Goal: Task Accomplishment & Management: Manage account settings

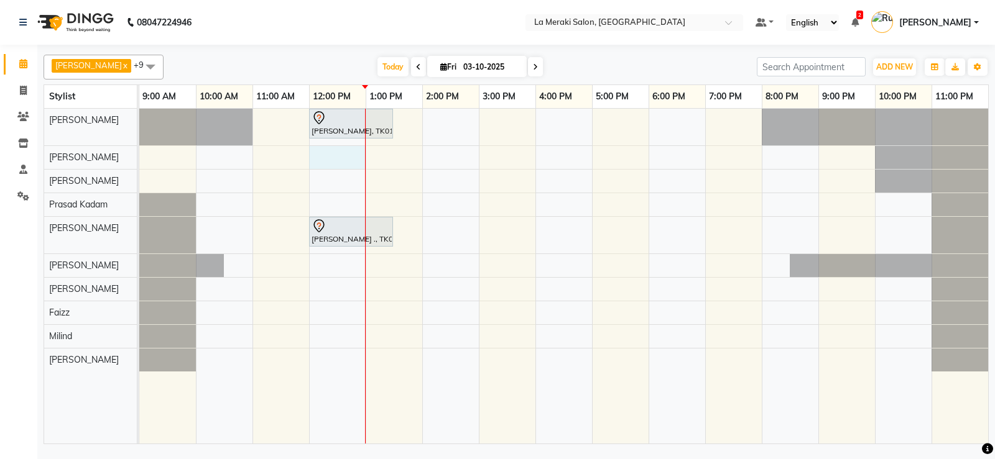
click at [340, 155] on div "[PERSON_NAME], TK01, 12:00 PM-01:30 PM, Senior Stylist Root Touch Up [PERSON_NA…" at bounding box center [563, 276] width 849 height 335
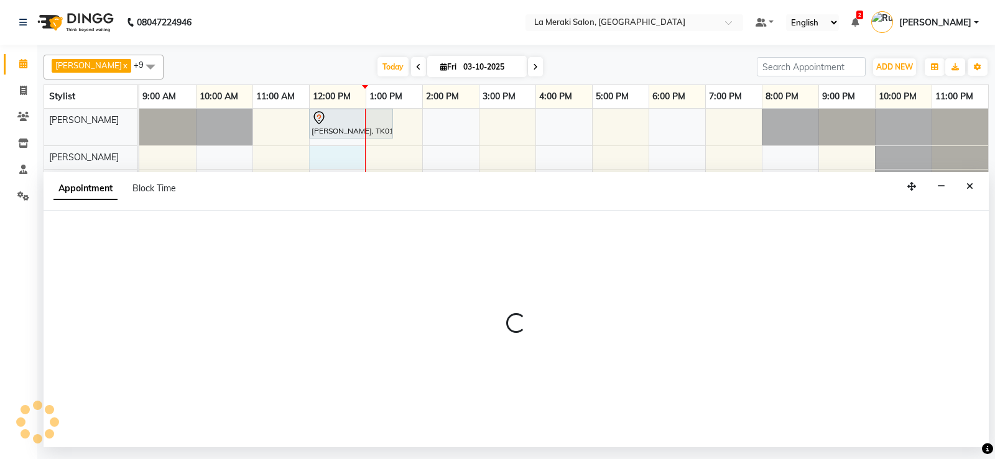
select select "5905"
select select "tentative"
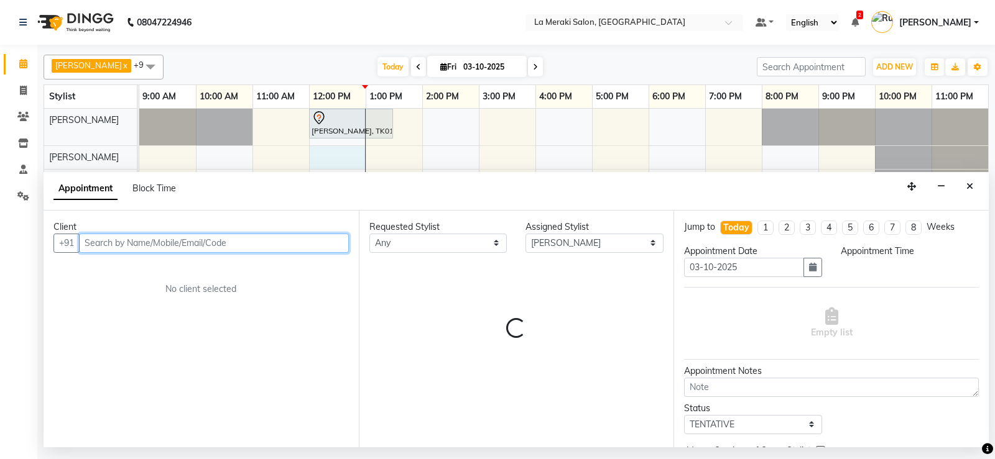
select select "720"
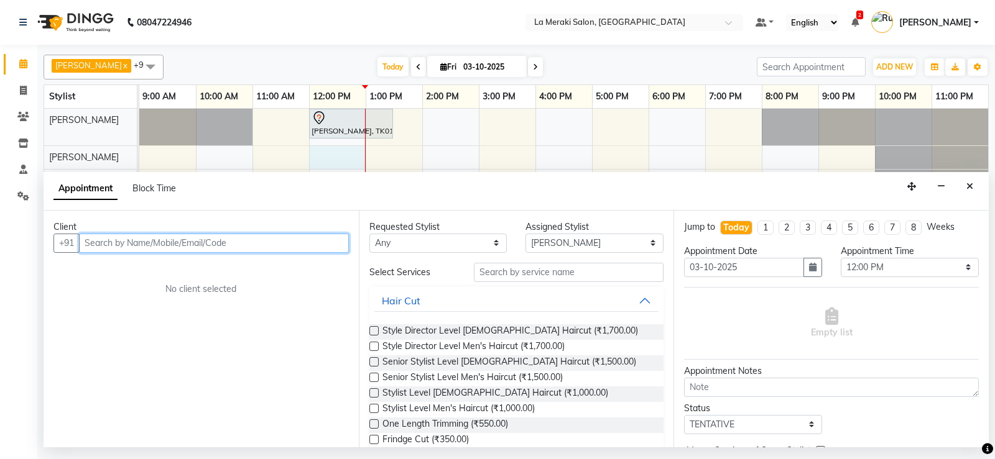
click at [403, 159] on div "[PERSON_NAME], TK01, 12:00 PM-01:30 PM, Senior Stylist Root Touch Up [PERSON_NA…" at bounding box center [563, 276] width 849 height 335
click at [290, 240] on input "text" at bounding box center [214, 243] width 270 height 19
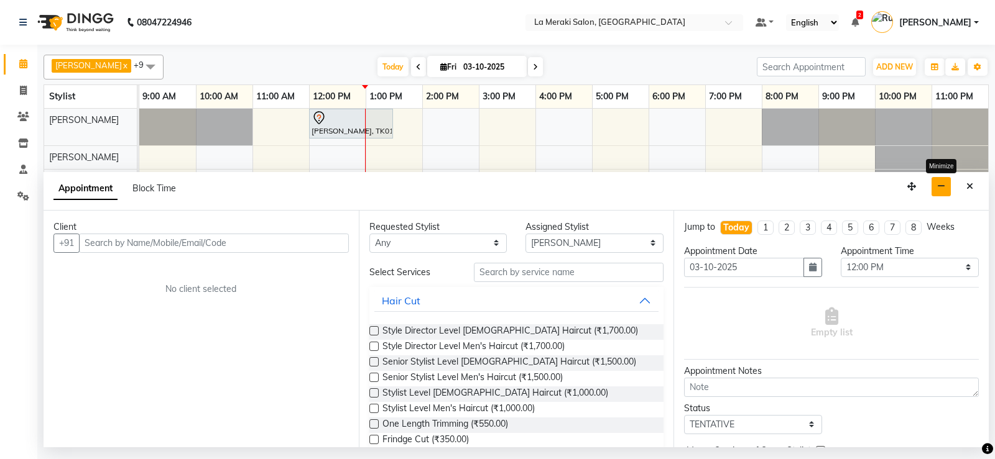
click at [948, 188] on button "button" at bounding box center [940, 186] width 19 height 19
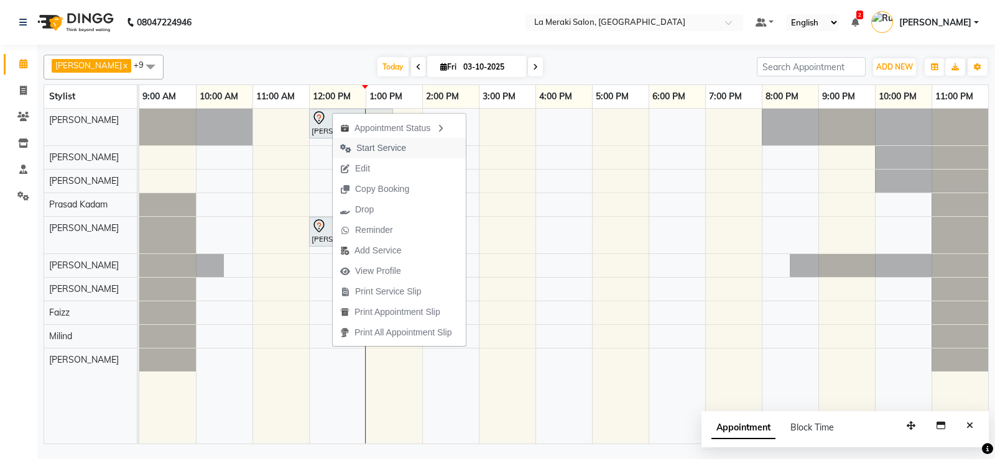
click at [379, 145] on span "Start Service" at bounding box center [381, 148] width 50 height 13
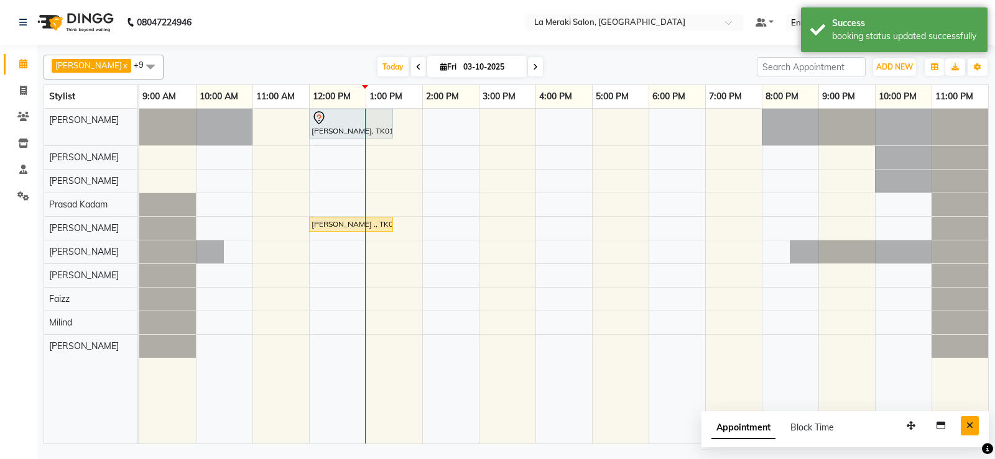
click at [973, 423] on button "Close" at bounding box center [969, 425] width 18 height 19
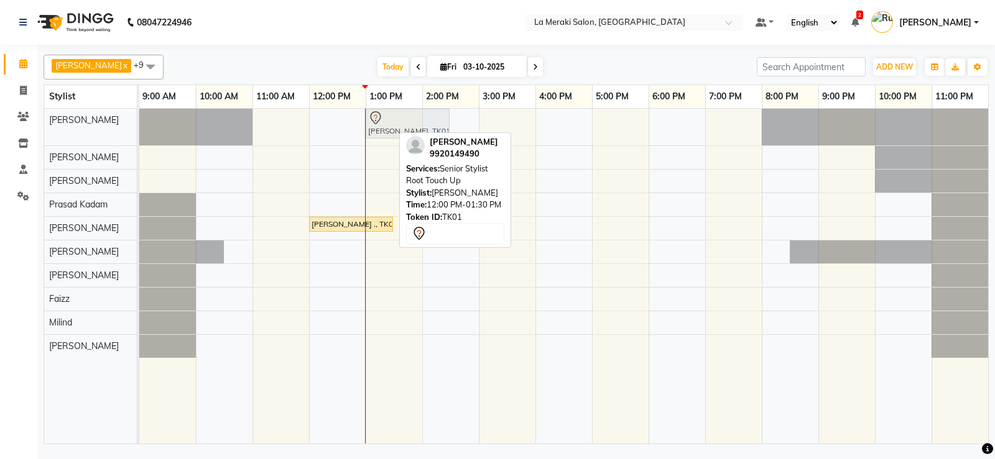
drag, startPoint x: 328, startPoint y: 118, endPoint x: 367, endPoint y: 121, distance: 38.6
click at [139, 121] on div "[PERSON_NAME], TK01, 12:00 PM-01:30 PM, Senior Stylist Root Touch Up [PERSON_NA…" at bounding box center [139, 127] width 0 height 37
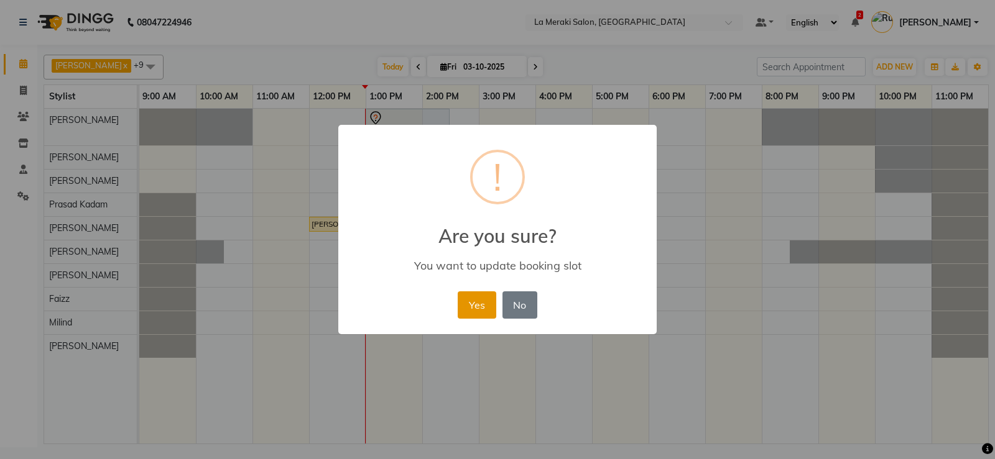
click at [467, 307] on button "Yes" at bounding box center [477, 305] width 38 height 27
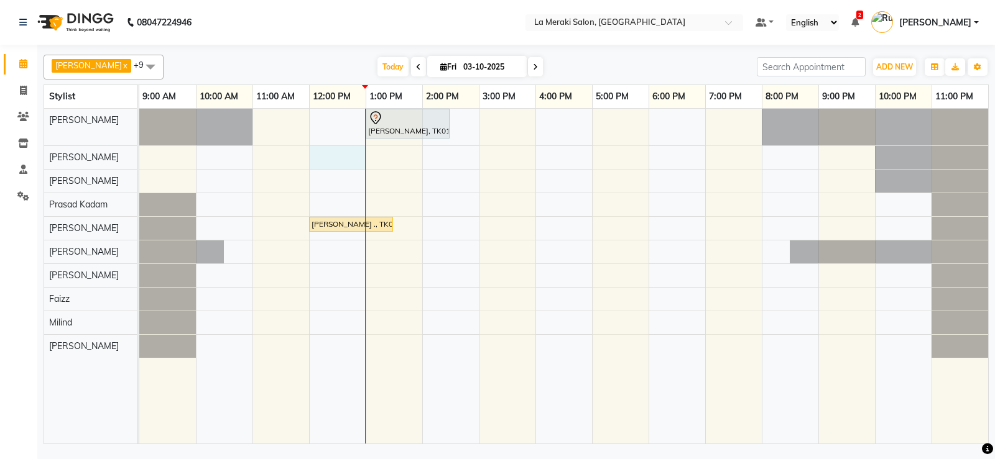
click at [351, 157] on div "[PERSON_NAME], TK01, 01:00 PM-02:30 PM, Senior Stylist Root Touch Up [PERSON_NA…" at bounding box center [563, 276] width 849 height 335
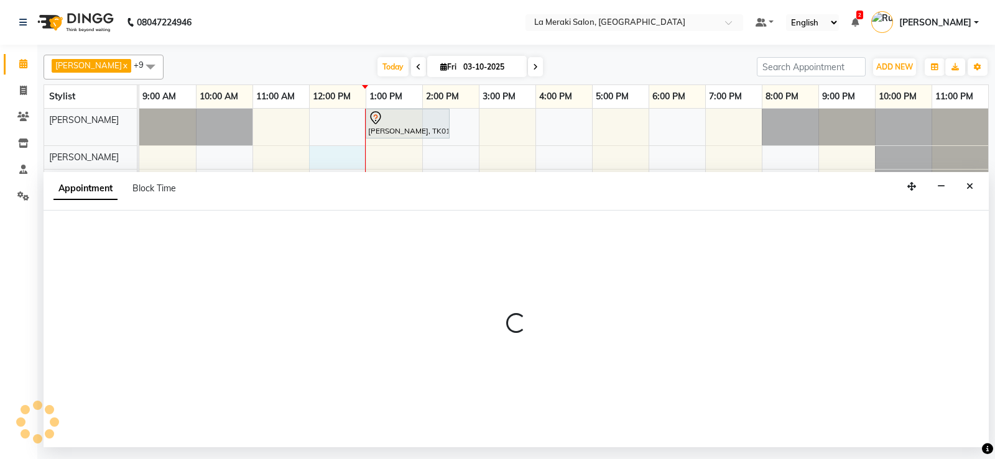
select select "5905"
select select "720"
select select "tentative"
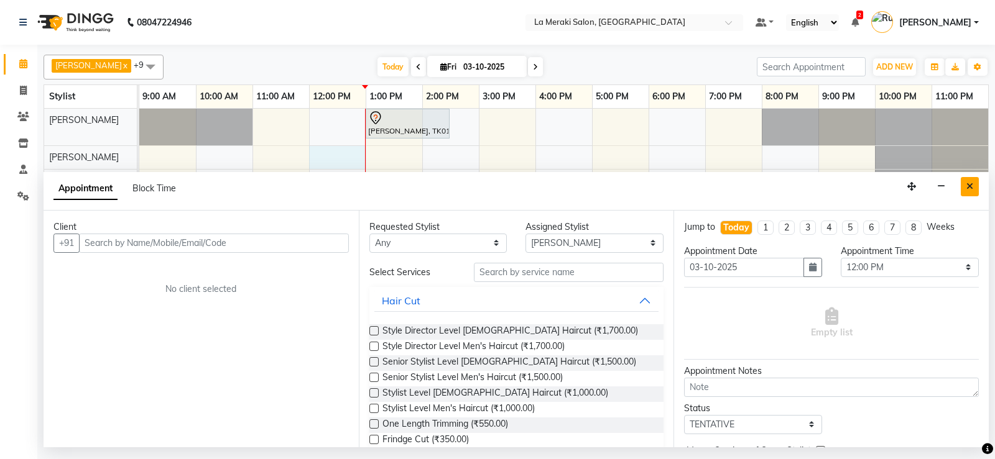
click at [967, 179] on button "Close" at bounding box center [969, 186] width 18 height 19
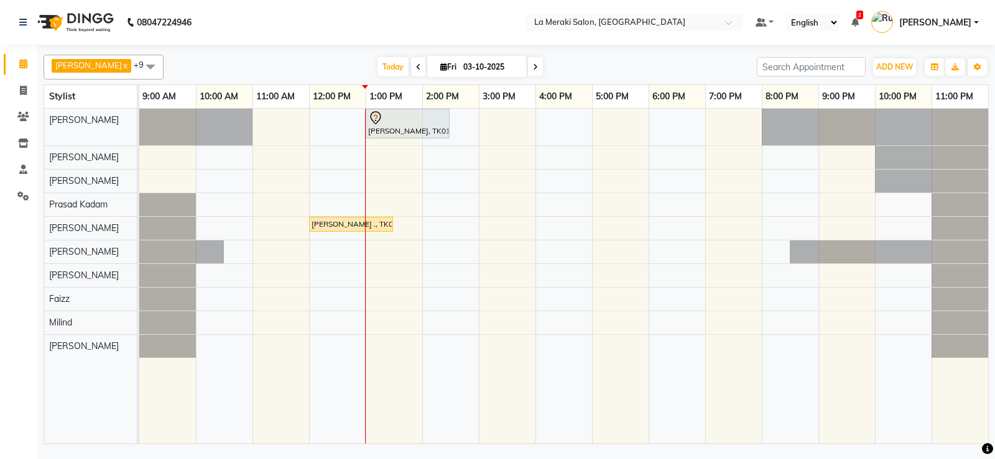
click at [377, 157] on div "[PERSON_NAME], TK01, 01:00 PM-02:30 PM, Senior Stylist Root Touch Up [PERSON_NA…" at bounding box center [563, 276] width 849 height 335
select select "5905"
select select "tentative"
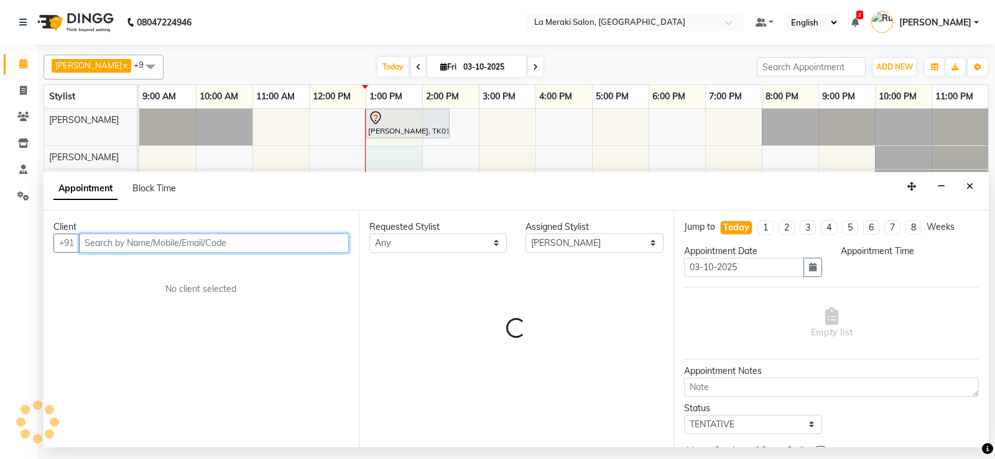
select select "780"
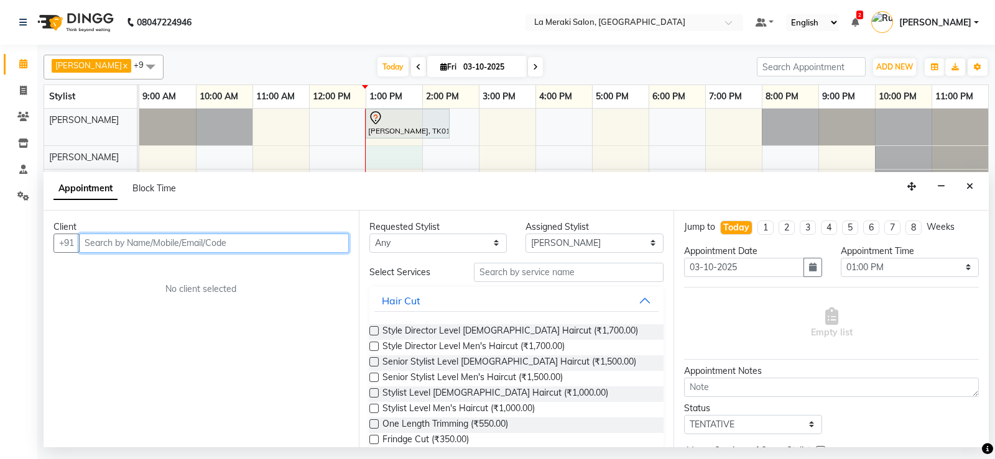
click at [116, 244] on input "text" at bounding box center [214, 243] width 270 height 19
type input "9930118019"
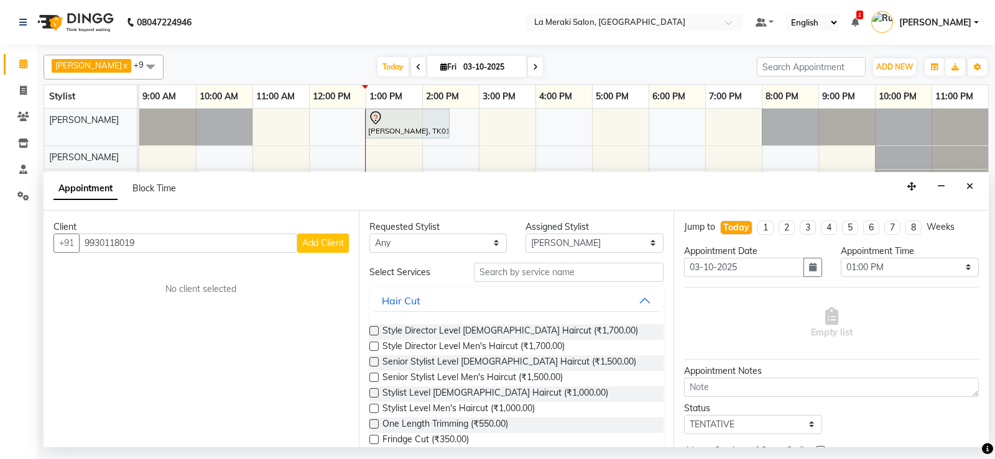
click at [314, 240] on span "Add Client" at bounding box center [323, 242] width 42 height 11
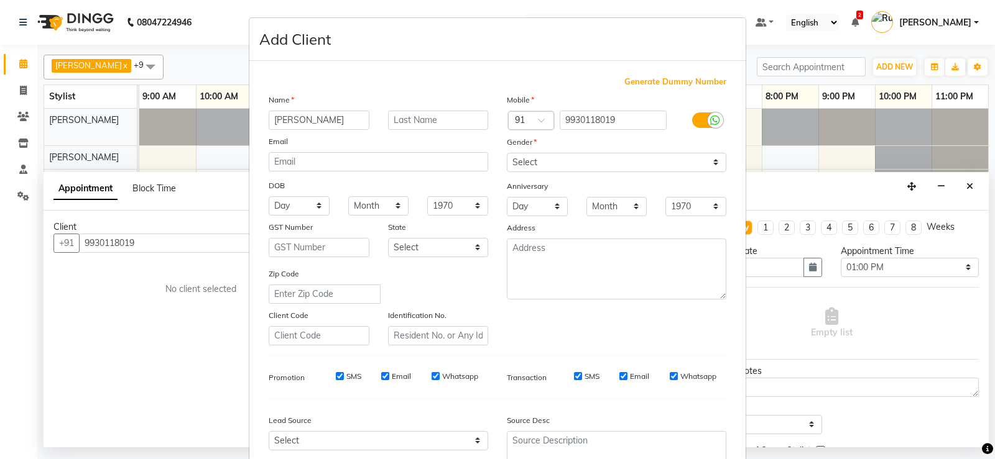
type input "[PERSON_NAME]"
type input "[DEMOGRAPHIC_DATA]"
drag, startPoint x: 582, startPoint y: 162, endPoint x: 585, endPoint y: 169, distance: 7.9
click at [582, 162] on select "Select [DEMOGRAPHIC_DATA] [DEMOGRAPHIC_DATA] Other Prefer Not To Say" at bounding box center [616, 162] width 219 height 19
select select "[DEMOGRAPHIC_DATA]"
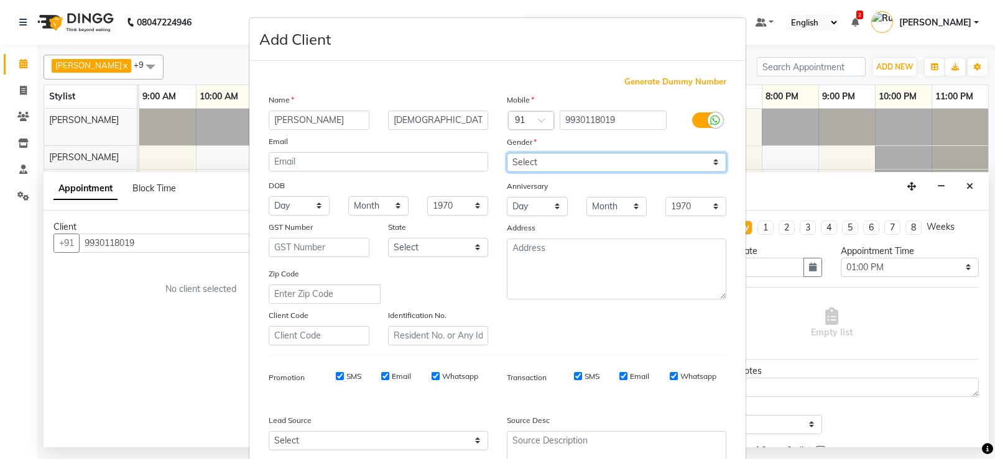
click at [507, 153] on select "Select [DEMOGRAPHIC_DATA] [DEMOGRAPHIC_DATA] Other Prefer Not To Say" at bounding box center [616, 162] width 219 height 19
click at [568, 376] on div "SMS" at bounding box center [577, 376] width 43 height 11
click at [579, 375] on div "SMS" at bounding box center [577, 376] width 43 height 11
click at [579, 372] on div "SMS" at bounding box center [577, 376] width 43 height 11
drag, startPoint x: 574, startPoint y: 378, endPoint x: 613, endPoint y: 377, distance: 39.2
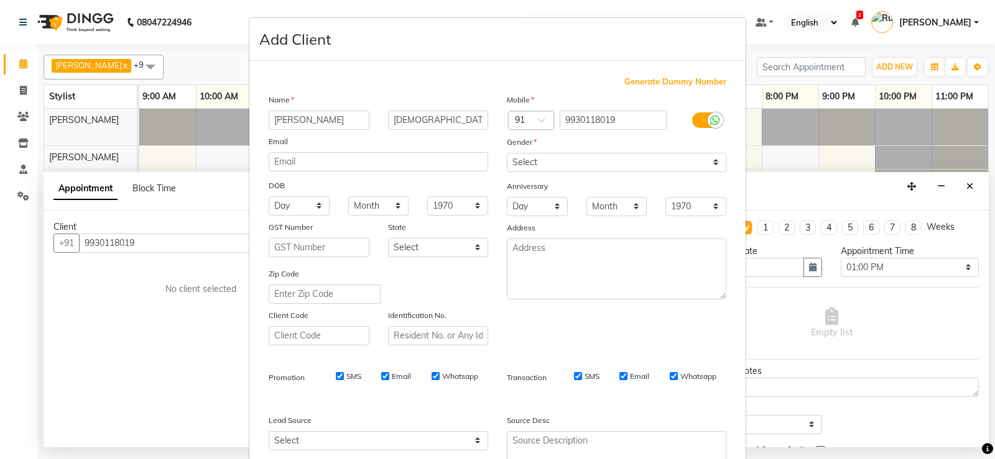
click at [575, 378] on input "SMS" at bounding box center [578, 376] width 8 height 8
checkbox input "false"
click at [619, 372] on div "Email" at bounding box center [634, 376] width 30 height 11
drag, startPoint x: 666, startPoint y: 375, endPoint x: 650, endPoint y: 381, distance: 17.3
click at [670, 375] on input "Whatsapp" at bounding box center [674, 376] width 8 height 8
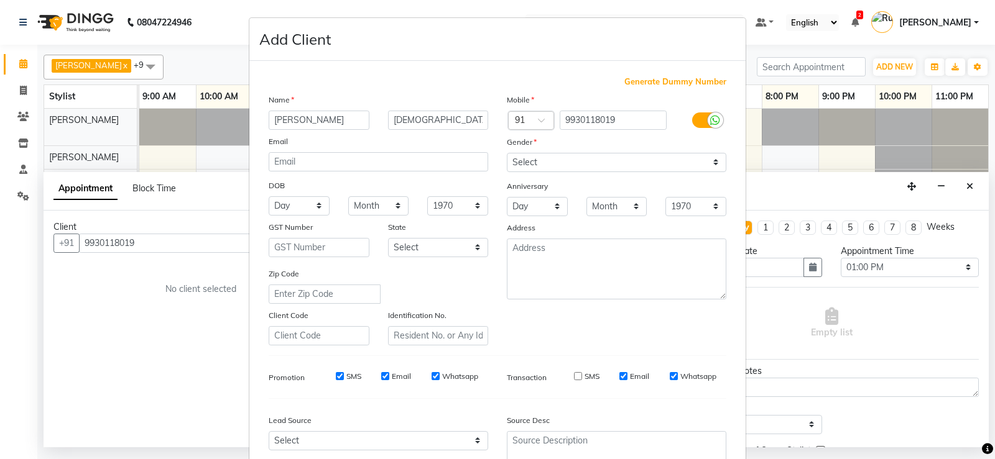
checkbox input "false"
click at [619, 378] on input "Email" at bounding box center [623, 376] width 8 height 8
checkbox input "false"
click at [699, 116] on label at bounding box center [706, 121] width 28 height 16
click at [0, 0] on input "checkbox" at bounding box center [0, 0] width 0 height 0
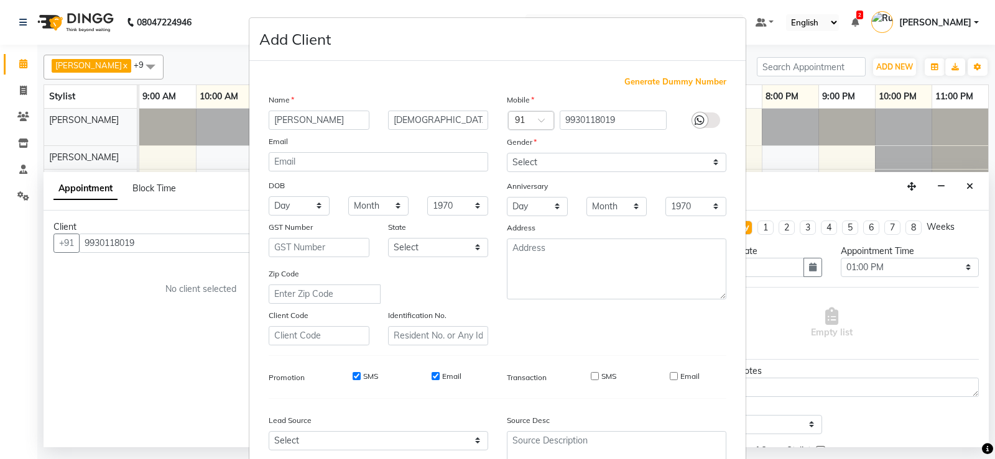
scroll to position [114, 0]
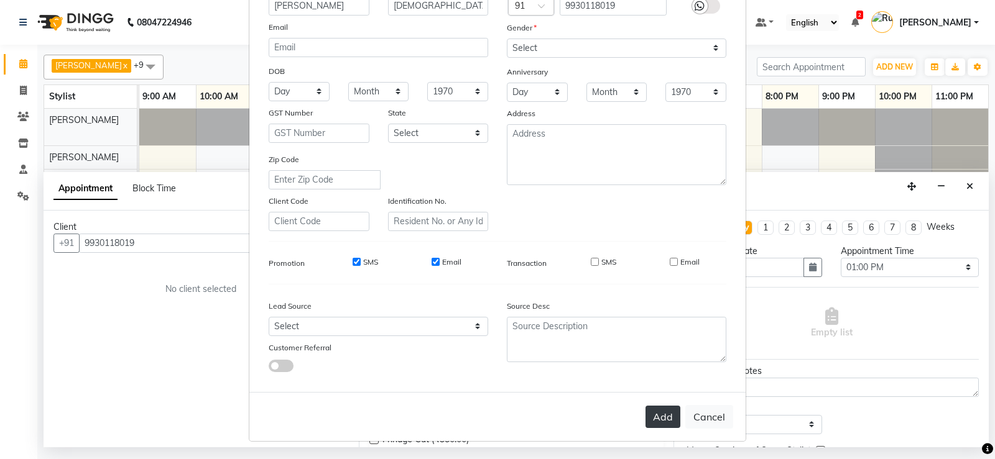
click at [652, 413] on button "Add" at bounding box center [662, 417] width 35 height 22
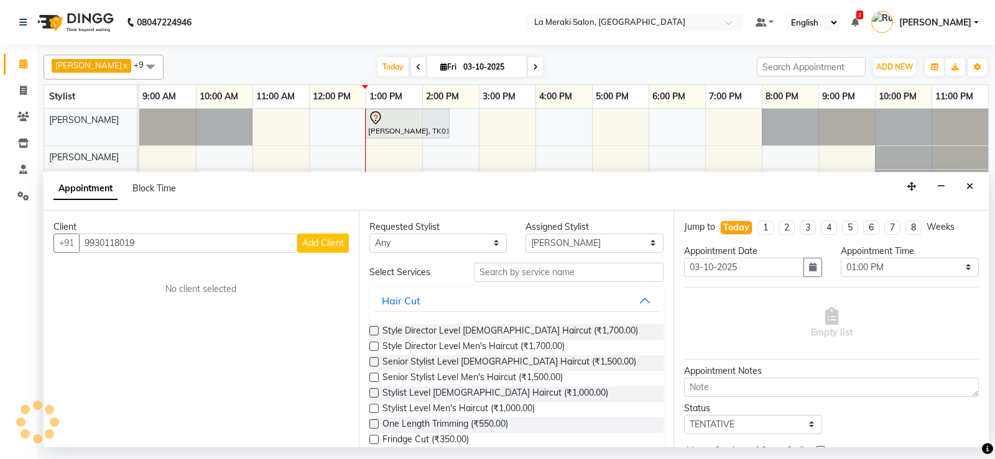
type input "99******19"
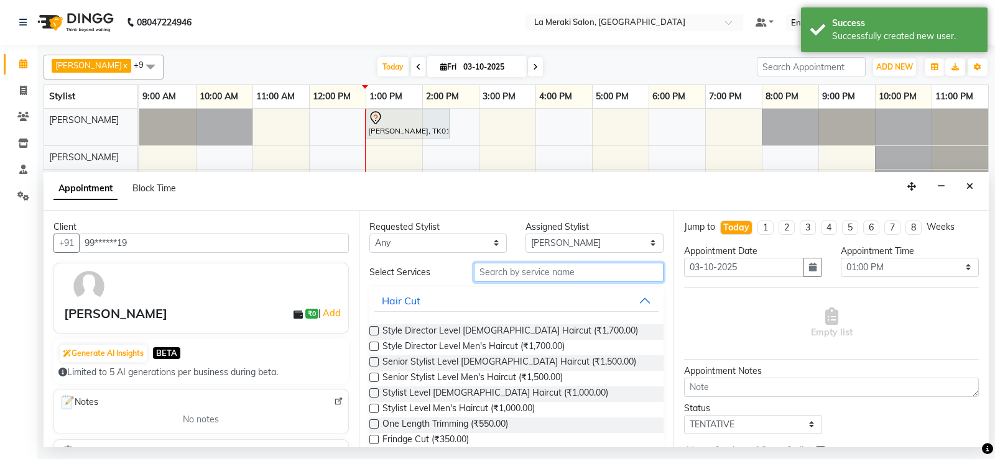
click at [568, 275] on input "text" at bounding box center [569, 272] width 190 height 19
type input "S"
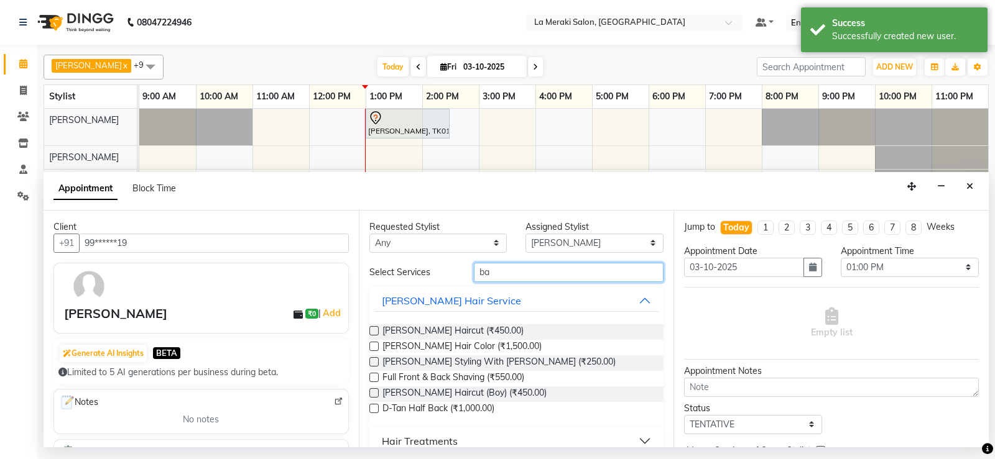
type input "b"
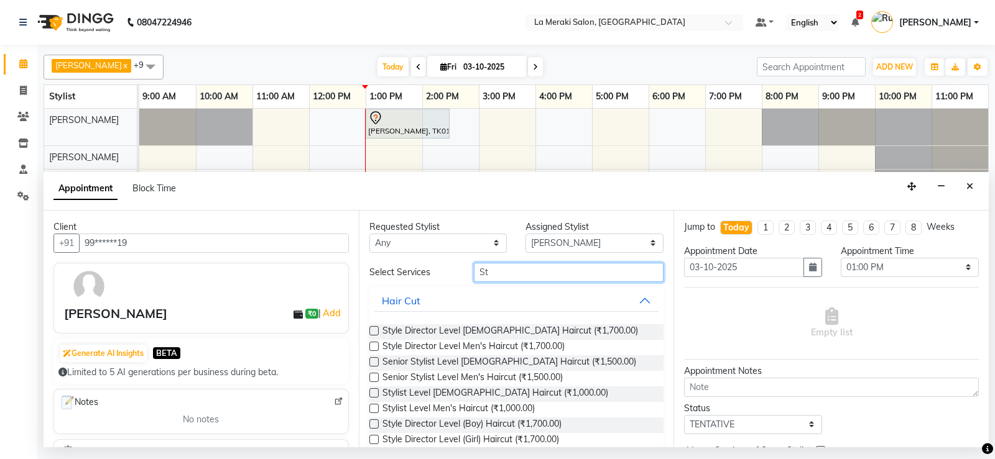
type input "St"
click at [372, 409] on label at bounding box center [373, 408] width 9 height 9
click at [372, 409] on input "checkbox" at bounding box center [373, 410] width 8 height 8
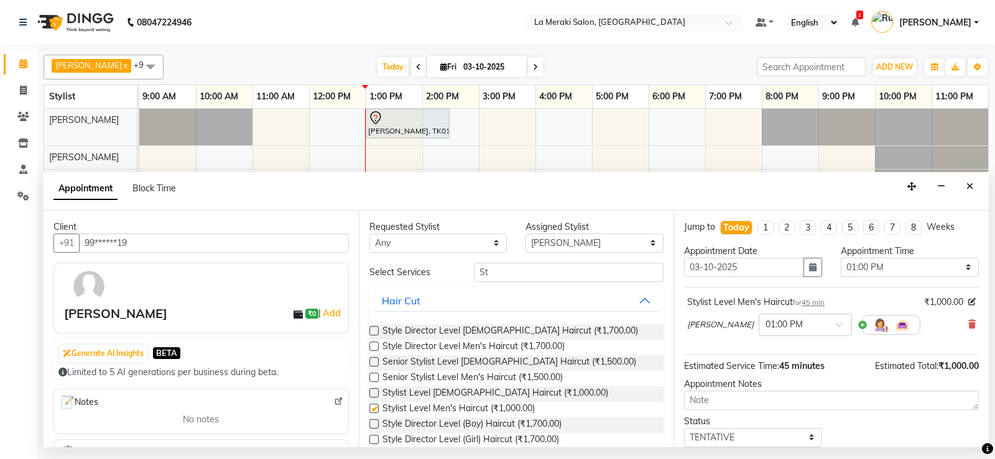
checkbox input "false"
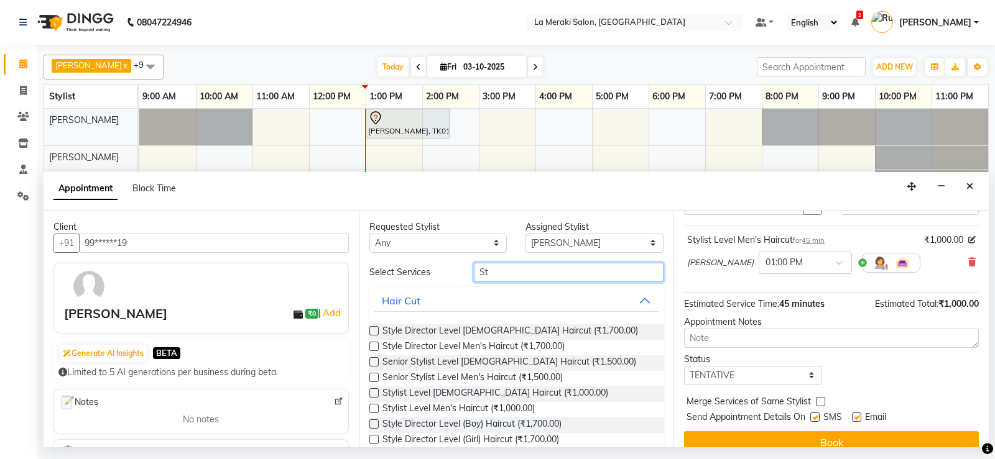
click at [523, 280] on input "St" at bounding box center [569, 272] width 190 height 19
click at [573, 242] on select "Select [PERSON_NAME] Anus [PERSON_NAME] Faizz [PERSON_NAME] [PERSON_NAME] Kadam…" at bounding box center [594, 243] width 138 height 19
click at [494, 272] on input "St" at bounding box center [569, 272] width 190 height 19
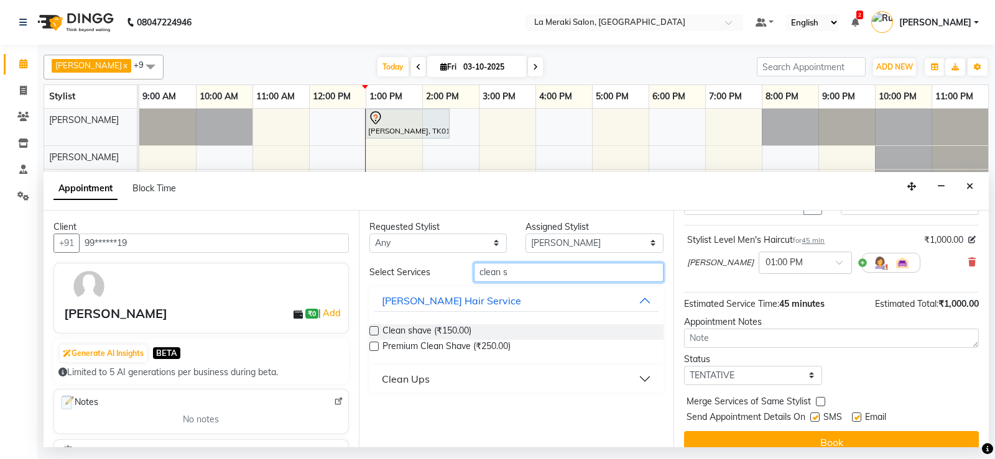
type input "clean s"
click at [377, 327] on label at bounding box center [373, 330] width 9 height 9
click at [377, 328] on input "checkbox" at bounding box center [373, 332] width 8 height 8
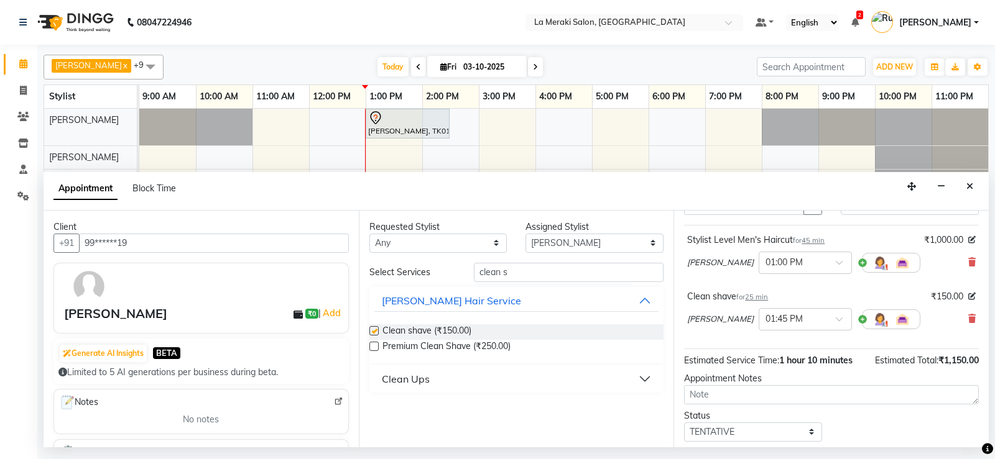
checkbox input "false"
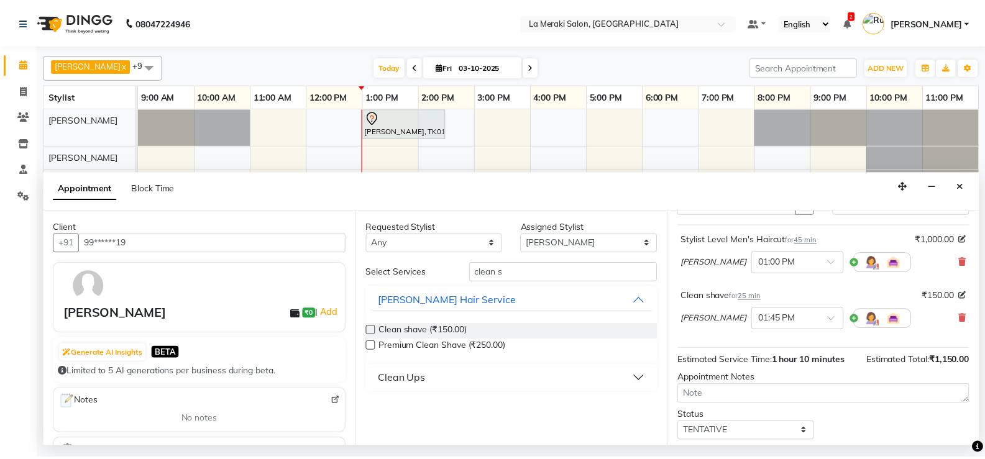
scroll to position [135, 0]
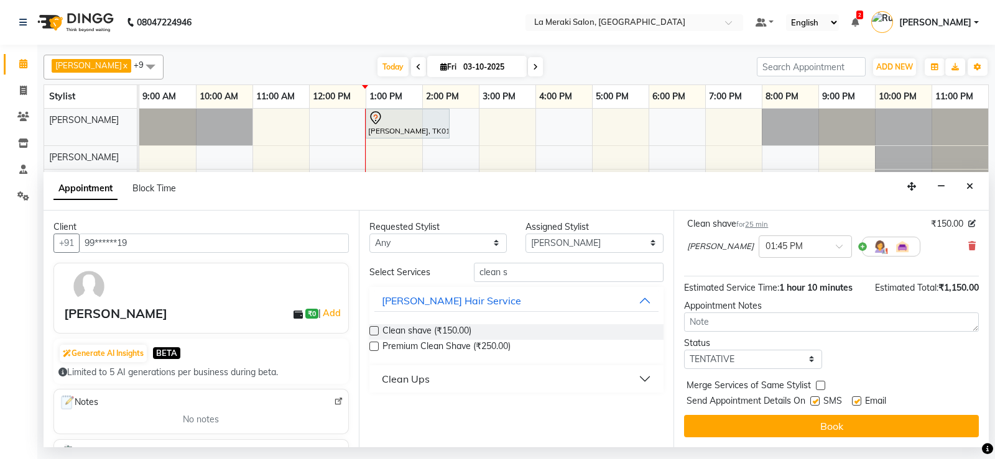
click at [821, 398] on div "SMS" at bounding box center [831, 403] width 42 height 16
click at [817, 402] on label at bounding box center [814, 401] width 9 height 9
click at [817, 402] on input "checkbox" at bounding box center [814, 402] width 8 height 8
checkbox input "false"
click at [854, 400] on label at bounding box center [856, 401] width 9 height 9
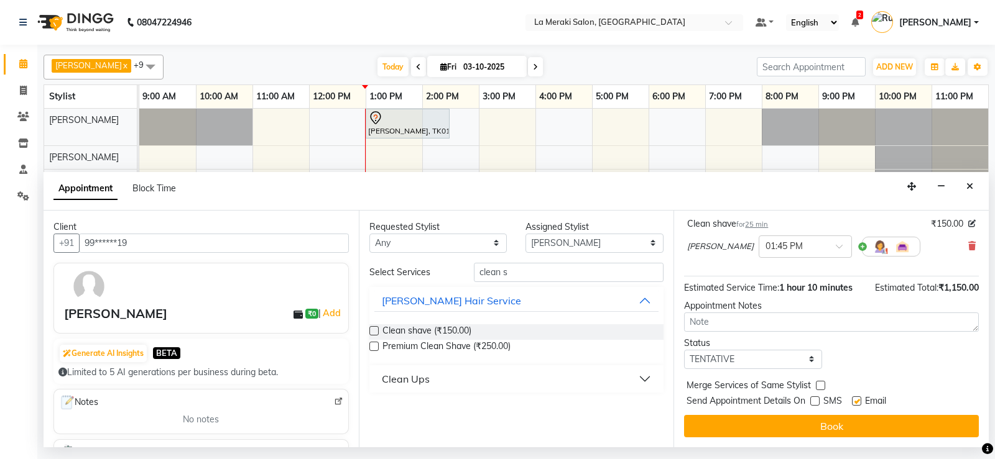
click at [854, 400] on input "checkbox" at bounding box center [856, 402] width 8 height 8
checkbox input "false"
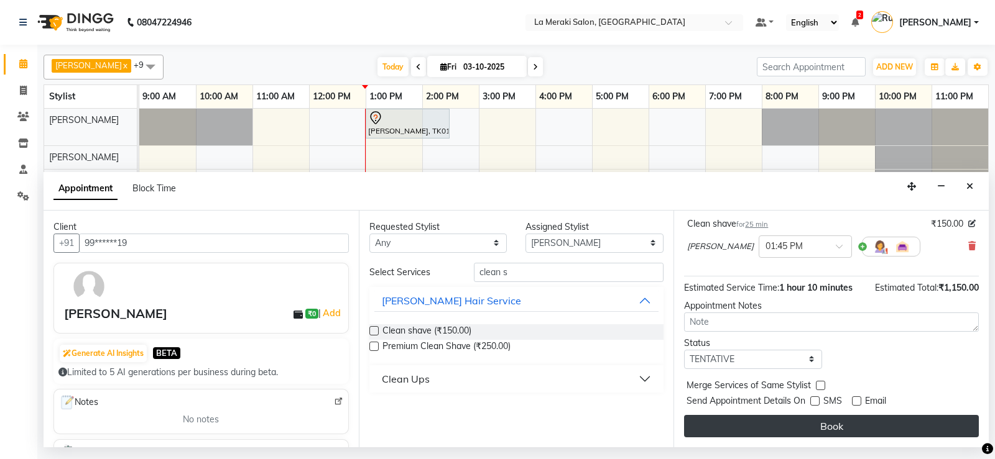
click at [853, 428] on button "Book" at bounding box center [831, 426] width 295 height 22
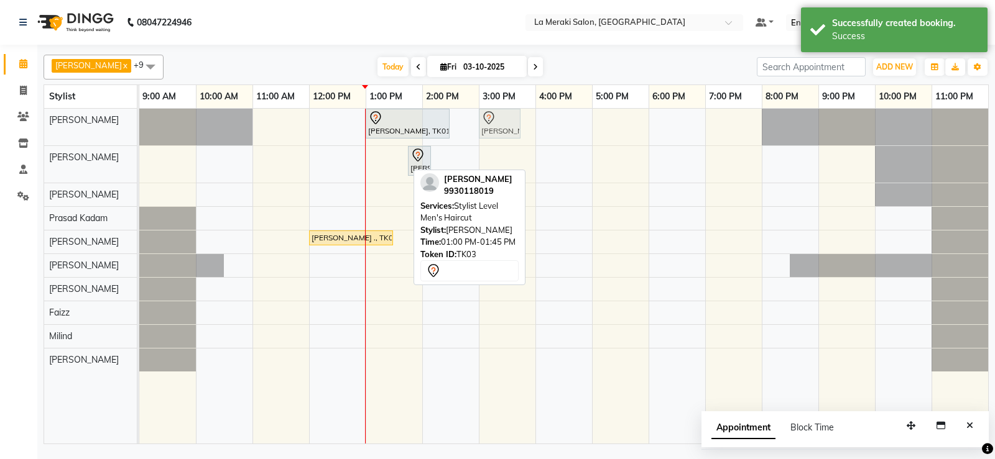
drag, startPoint x: 387, startPoint y: 159, endPoint x: 497, endPoint y: 122, distance: 116.6
click at [497, 122] on tbody "[PERSON_NAME][GEOGRAPHIC_DATA], 01:00 PM-02:30 PM, Senior Stylist Root Touch Up…" at bounding box center [563, 240] width 849 height 263
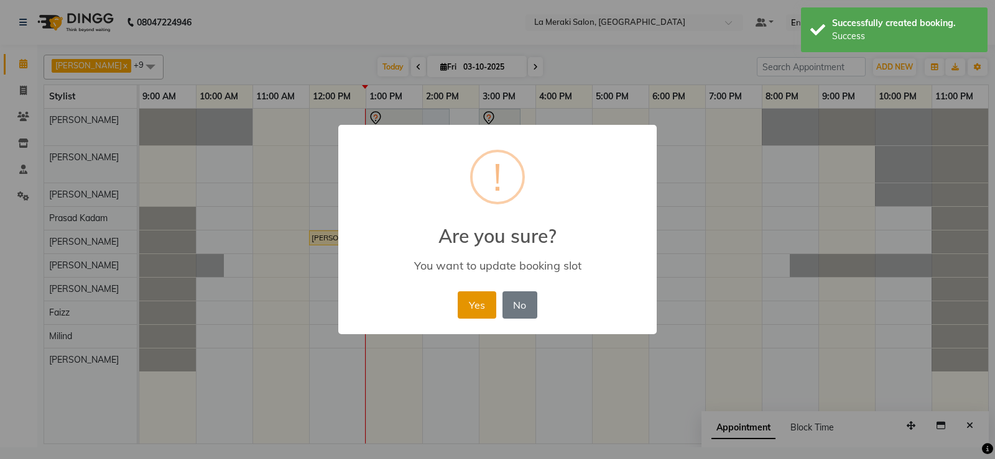
click at [481, 301] on button "Yes" at bounding box center [477, 305] width 38 height 27
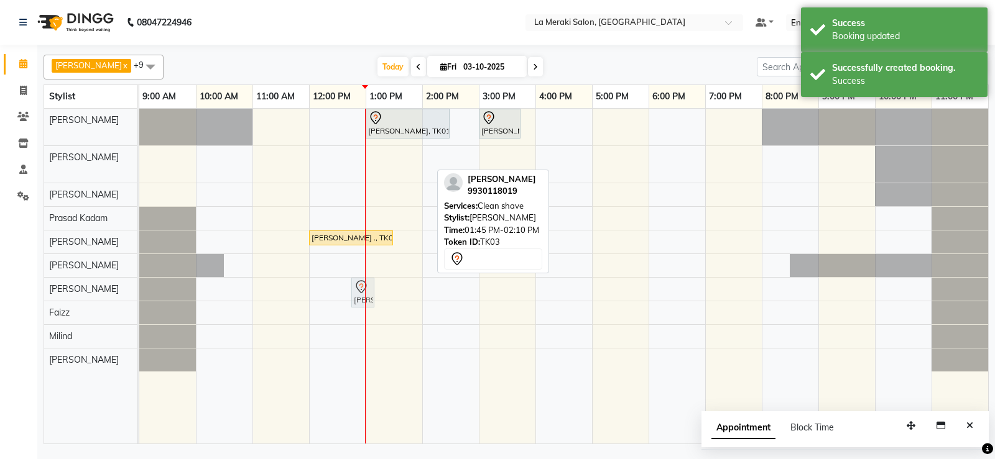
drag, startPoint x: 420, startPoint y: 157, endPoint x: 349, endPoint y: 290, distance: 151.0
click at [349, 290] on div "[PERSON_NAME], TK01, 01:00 PM-02:30 PM, Senior Stylist Root Touch Up [PERSON_NA…" at bounding box center [563, 276] width 849 height 335
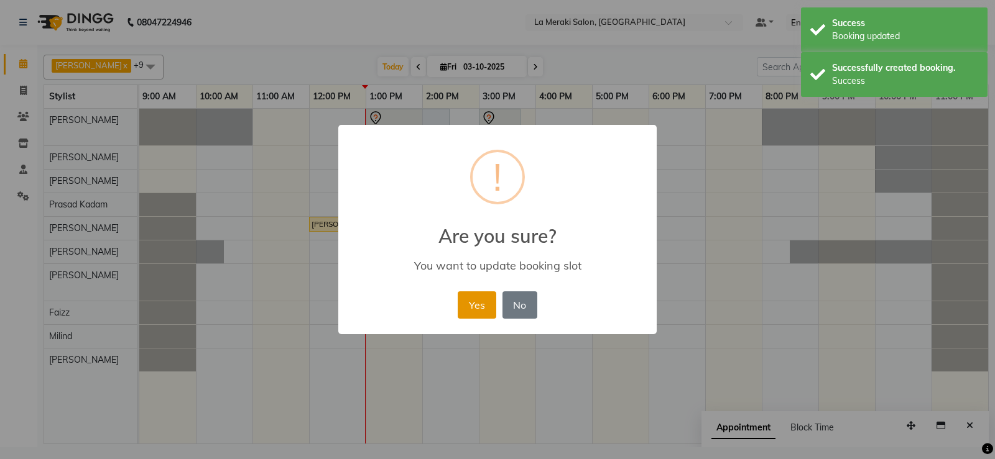
click at [466, 301] on button "Yes" at bounding box center [477, 305] width 38 height 27
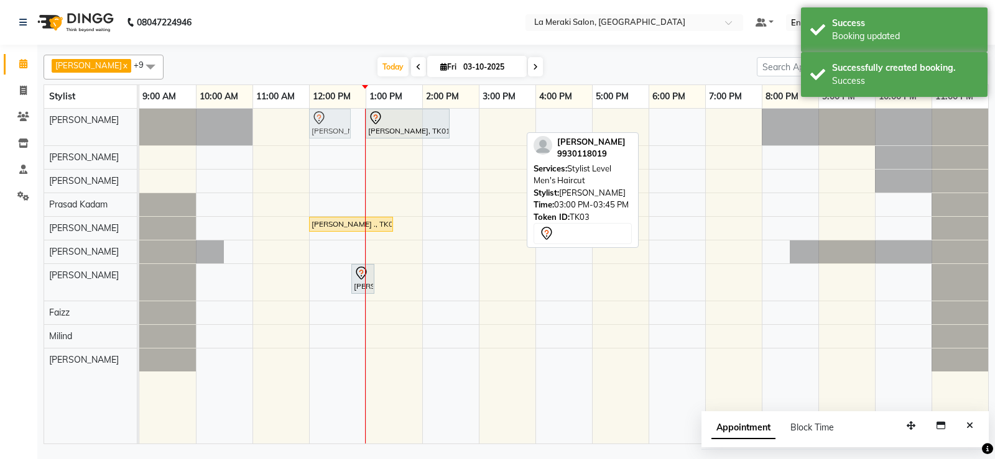
drag, startPoint x: 494, startPoint y: 130, endPoint x: 326, endPoint y: 117, distance: 167.7
click at [139, 117] on div "[PERSON_NAME], TK01, 01:00 PM-02:30 PM, Senior Stylist Root Touch Up [PERSON_NA…" at bounding box center [139, 127] width 0 height 37
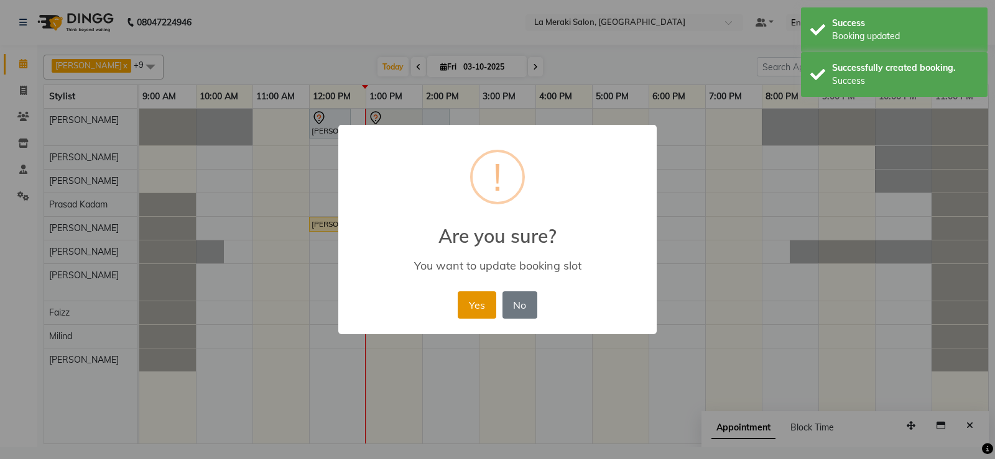
click at [468, 297] on button "Yes" at bounding box center [477, 305] width 38 height 27
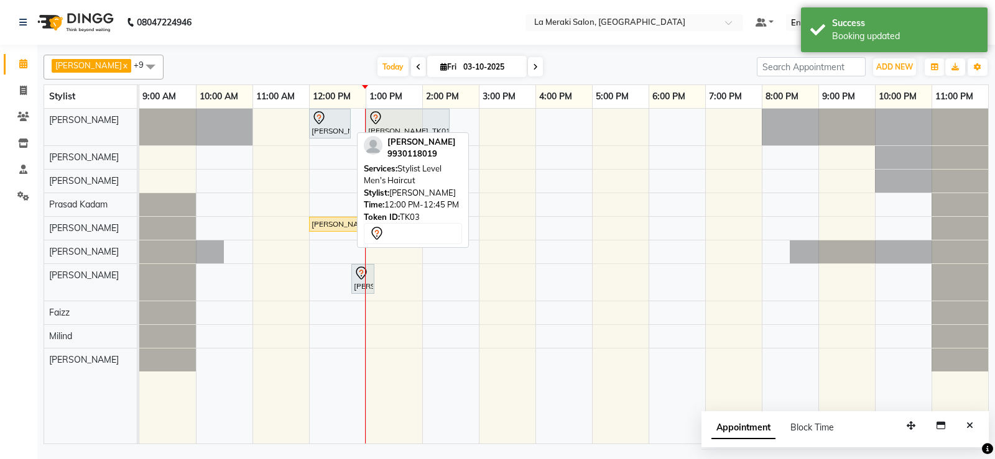
click at [320, 122] on icon at bounding box center [318, 117] width 11 height 13
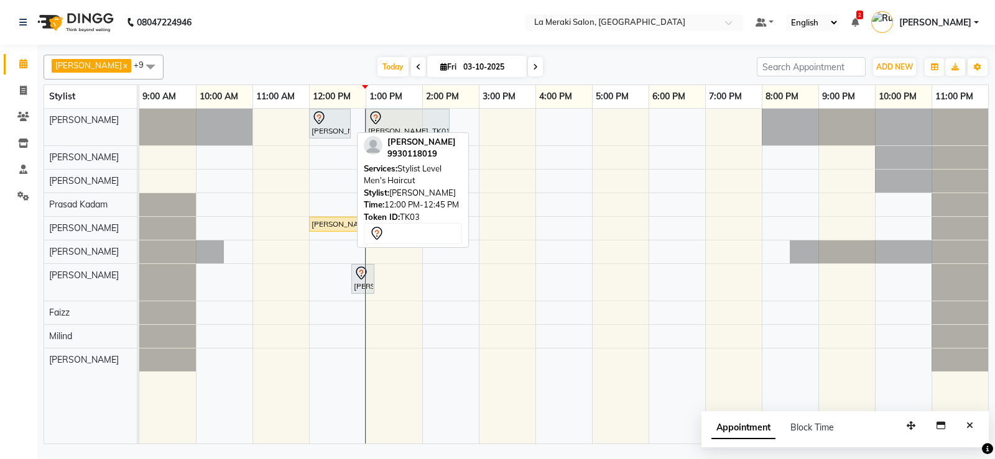
click at [321, 124] on icon at bounding box center [318, 118] width 15 height 15
select select "7"
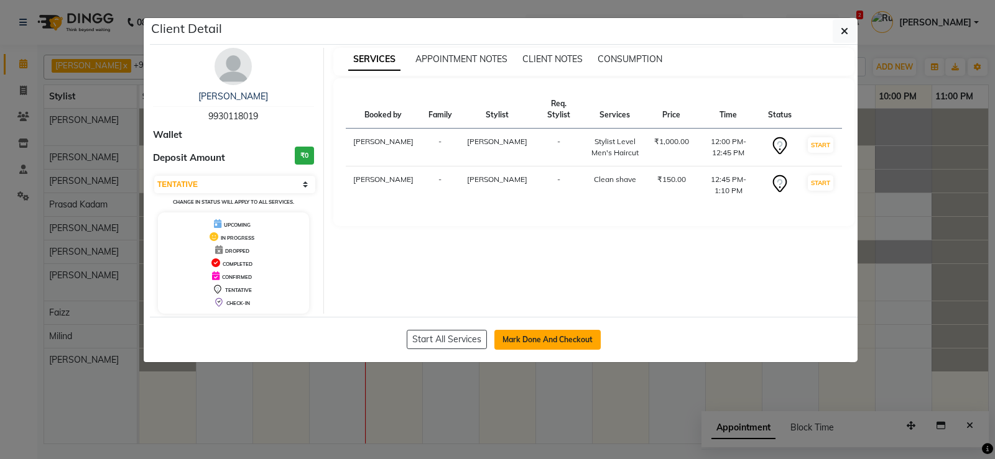
click at [572, 339] on button "Mark Done And Checkout" at bounding box center [547, 340] width 106 height 20
select select "438"
select select "service"
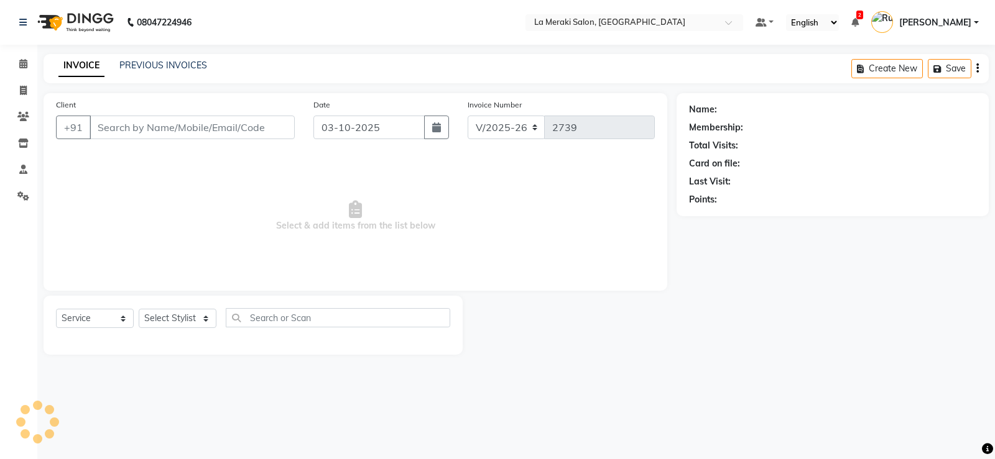
type input "99******19"
select select "5904"
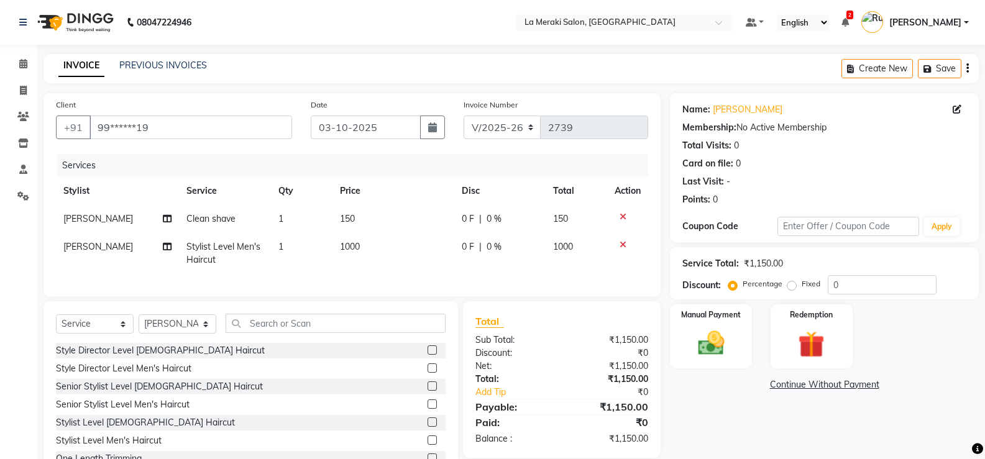
click at [353, 246] on span "1000" at bounding box center [350, 246] width 20 height 11
select select "5904"
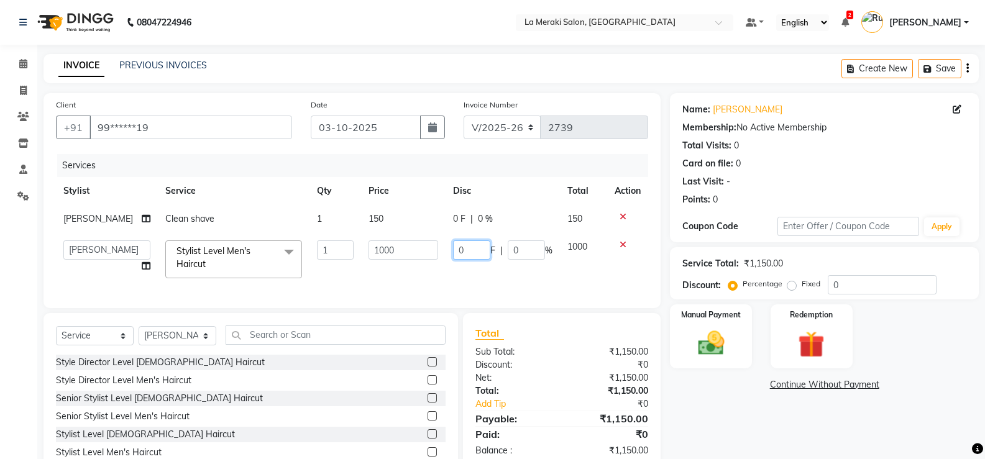
drag, startPoint x: 480, startPoint y: 263, endPoint x: 384, endPoint y: 270, distance: 96.6
click at [384, 270] on tr "[PERSON_NAME] Anus [PERSON_NAME] Faizz [PERSON_NAME] [PERSON_NAME] Kadam [PERSO…" at bounding box center [352, 259] width 592 height 53
type input "500"
click at [492, 306] on div "Client +91 99******19 Date [DATE] Invoice Number V/2025 V/[PHONE_NUMBER] Servic…" at bounding box center [352, 294] width 636 height 403
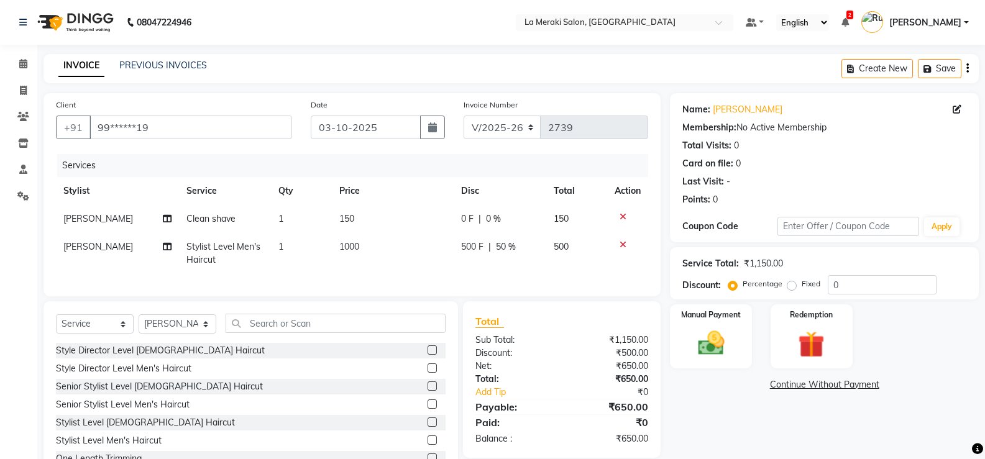
scroll to position [53, 0]
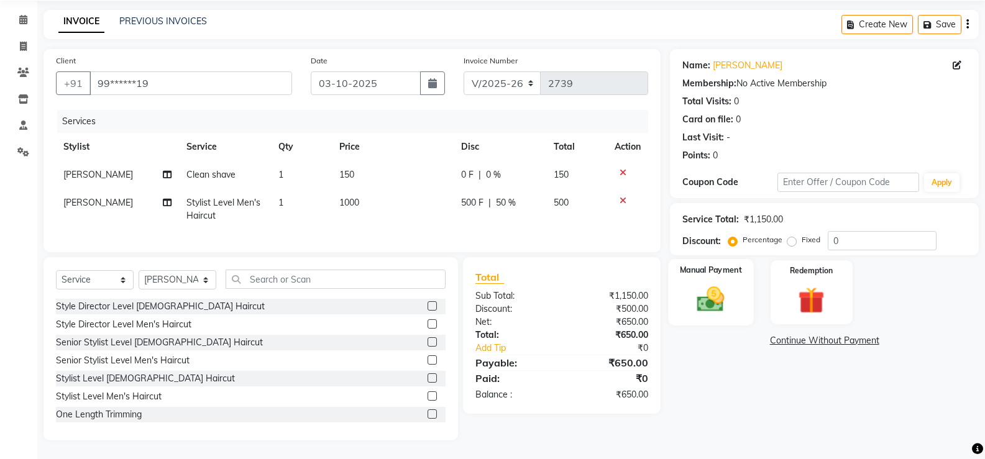
click at [708, 294] on img at bounding box center [711, 299] width 44 height 32
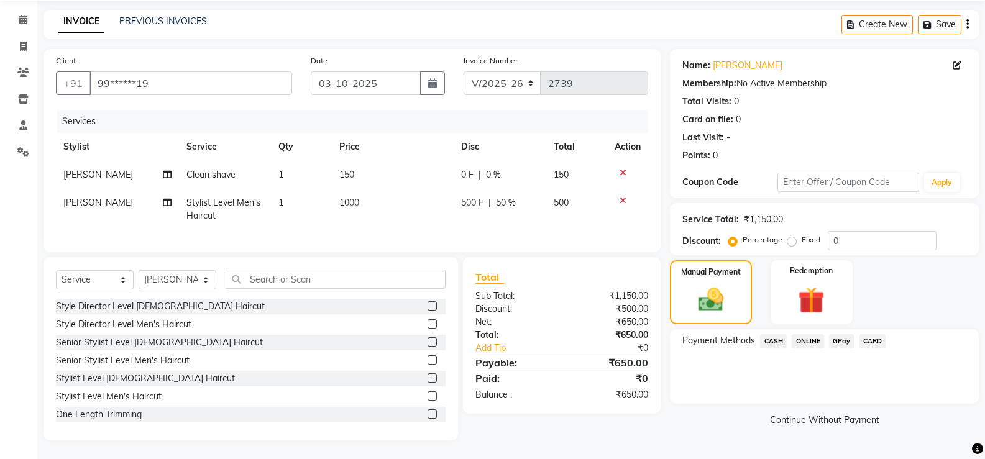
drag, startPoint x: 753, startPoint y: 329, endPoint x: 765, endPoint y: 332, distance: 11.6
click at [754, 334] on span "Payment Methods" at bounding box center [719, 340] width 73 height 13
click at [765, 334] on span "CASH" at bounding box center [773, 341] width 27 height 14
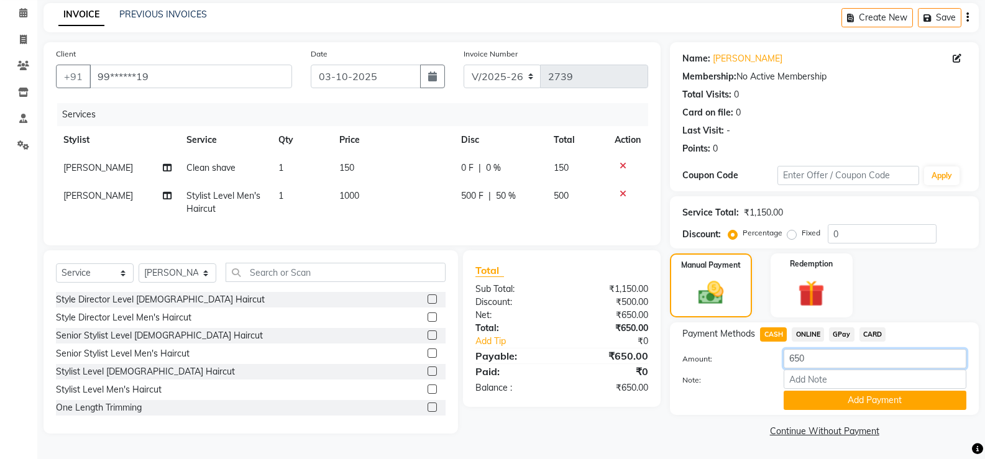
drag, startPoint x: 817, startPoint y: 359, endPoint x: 755, endPoint y: 367, distance: 62.6
click at [760, 367] on div "Amount: 650" at bounding box center [824, 359] width 303 height 21
type input "500"
click at [858, 401] on button "Add Payment" at bounding box center [875, 400] width 183 height 19
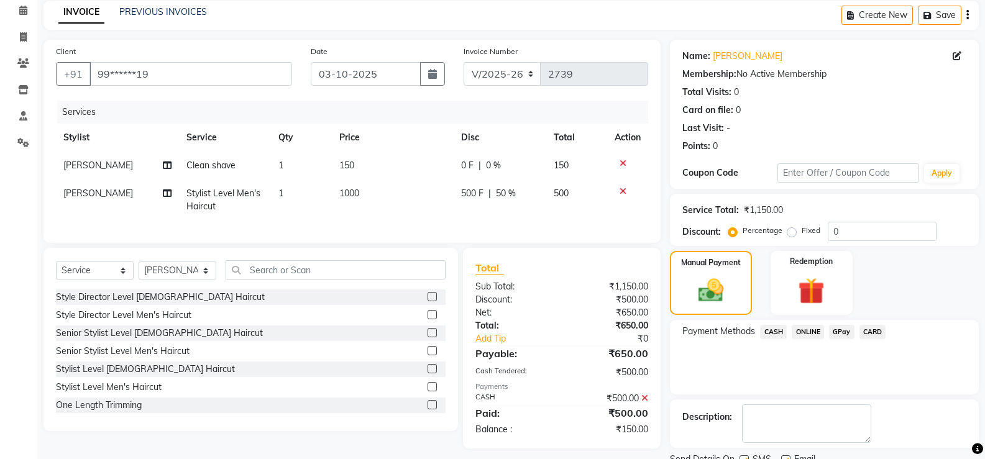
scroll to position [103, 0]
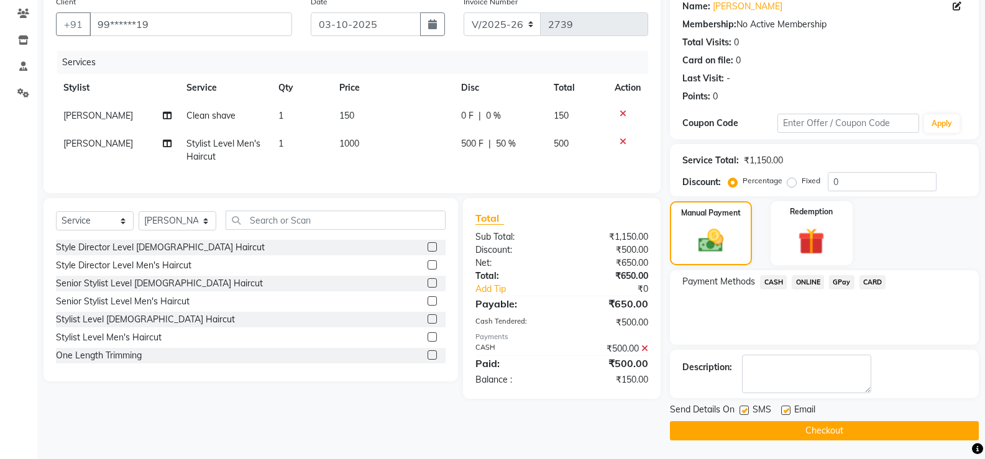
click at [748, 411] on label at bounding box center [744, 410] width 9 height 9
click at [748, 411] on input "checkbox" at bounding box center [744, 411] width 8 height 8
checkbox input "false"
click at [789, 412] on label at bounding box center [785, 410] width 9 height 9
click at [789, 412] on input "checkbox" at bounding box center [785, 411] width 8 height 8
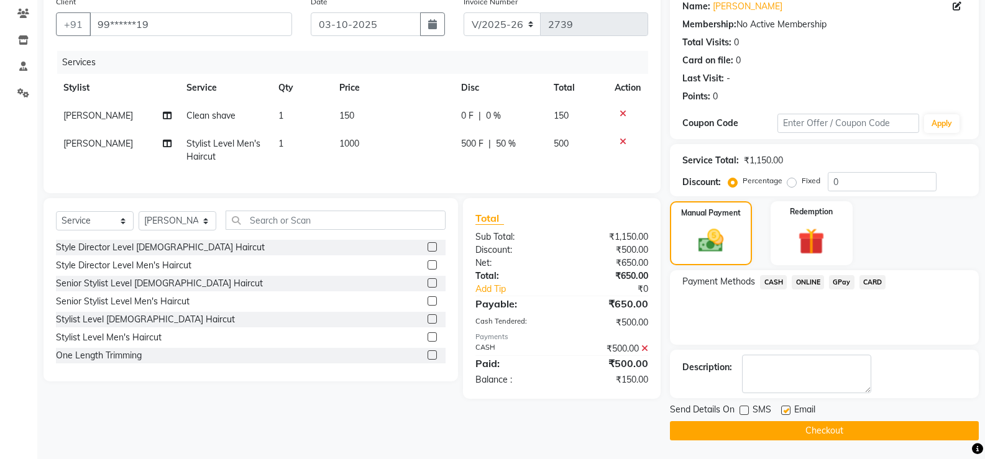
checkbox input "false"
click at [877, 278] on span "CARD" at bounding box center [873, 282] width 27 height 14
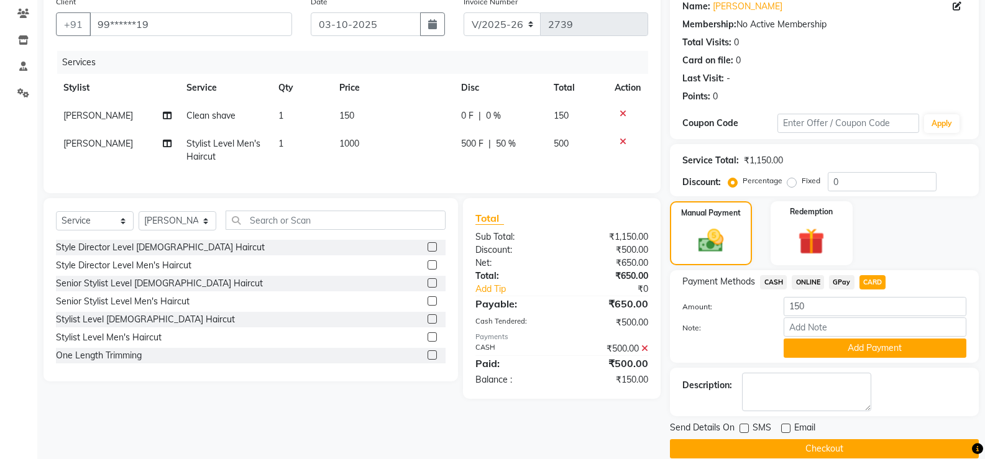
scroll to position [121, 0]
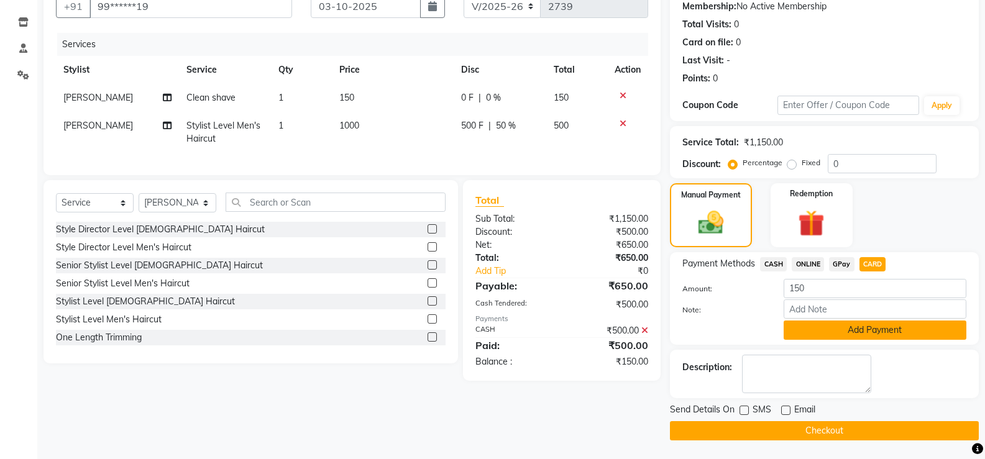
click at [847, 327] on button "Add Payment" at bounding box center [875, 330] width 183 height 19
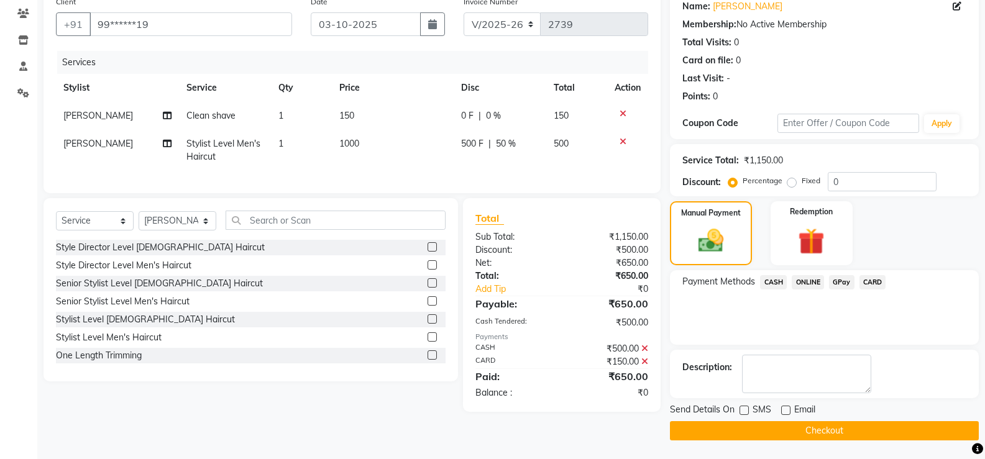
click at [850, 433] on button "Checkout" at bounding box center [824, 430] width 309 height 19
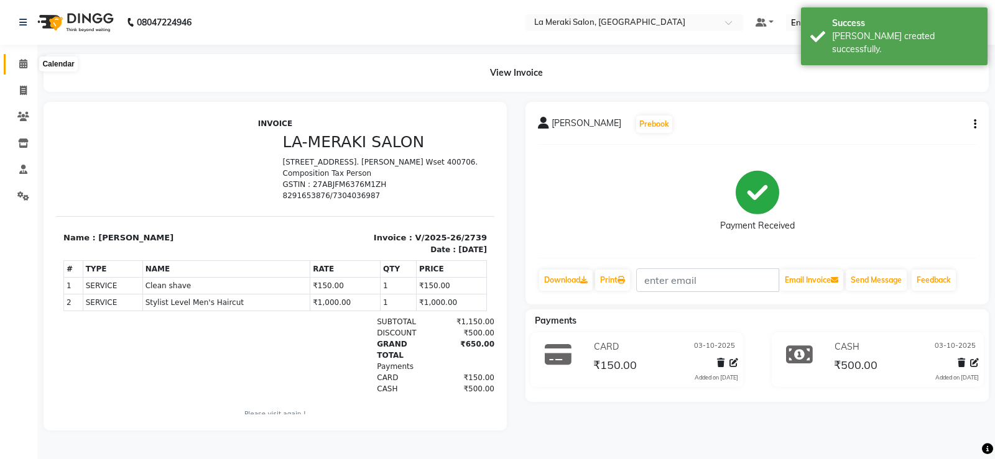
click at [19, 67] on icon at bounding box center [23, 63] width 8 height 9
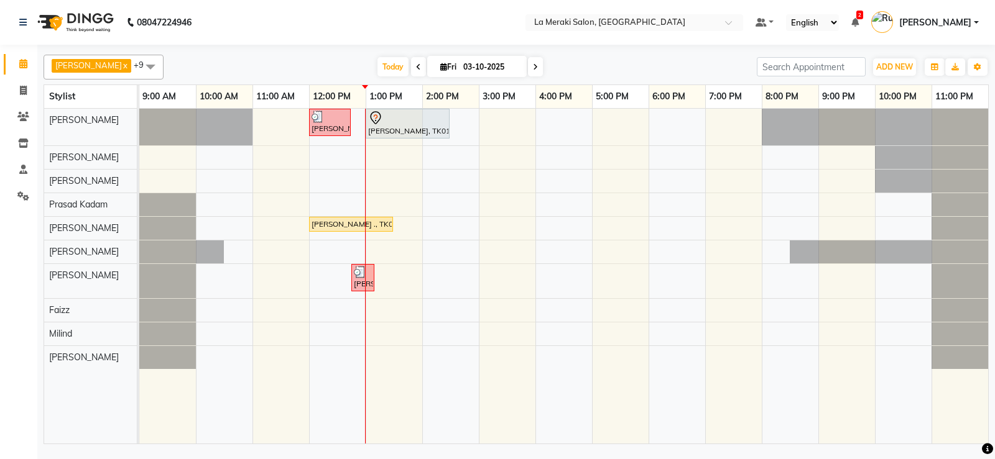
click at [391, 155] on div "[PERSON_NAME], TK03, 12:00 PM-12:45 PM, Stylist Level Men's Haircut [PERSON_NAM…" at bounding box center [563, 276] width 849 height 335
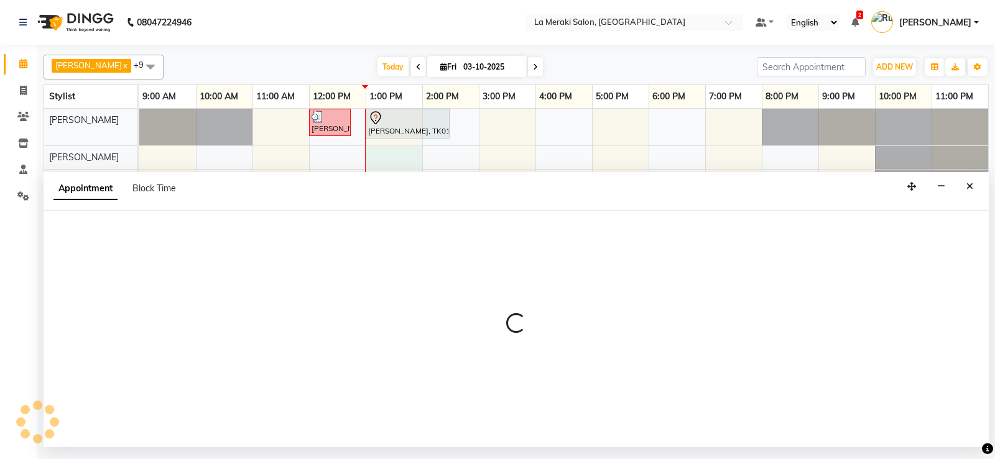
select select "5905"
select select "tentative"
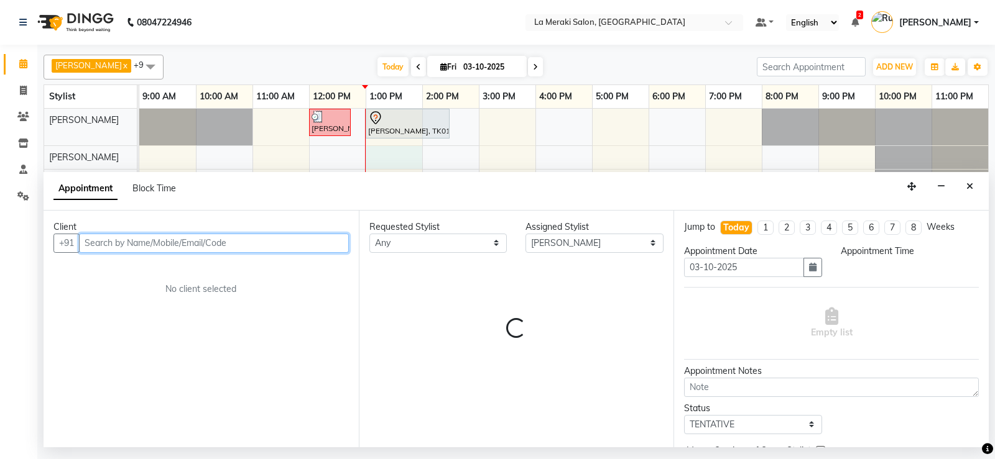
select select "780"
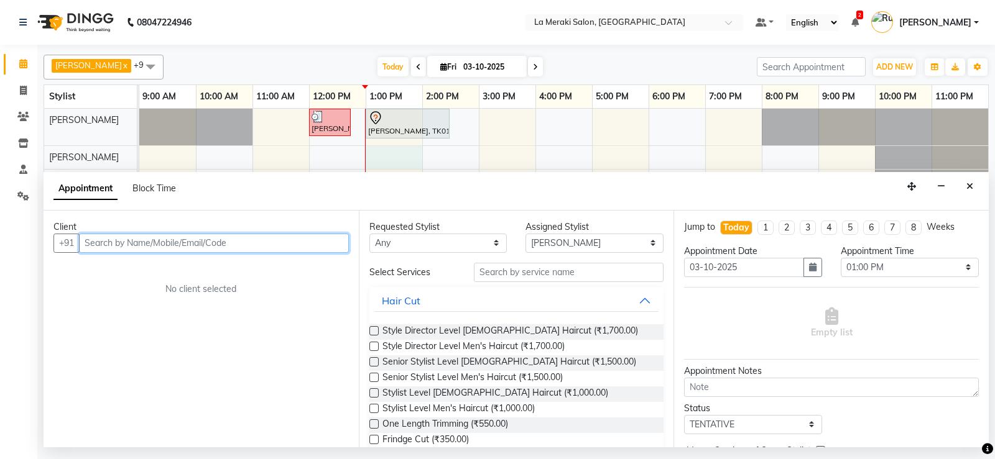
click at [219, 242] on input "text" at bounding box center [214, 243] width 270 height 19
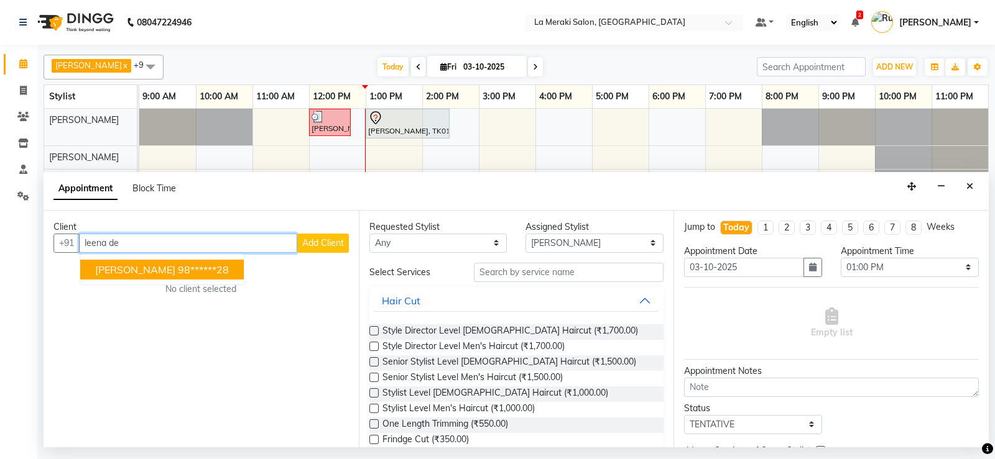
click at [174, 270] on span "[PERSON_NAME]" at bounding box center [135, 270] width 80 height 12
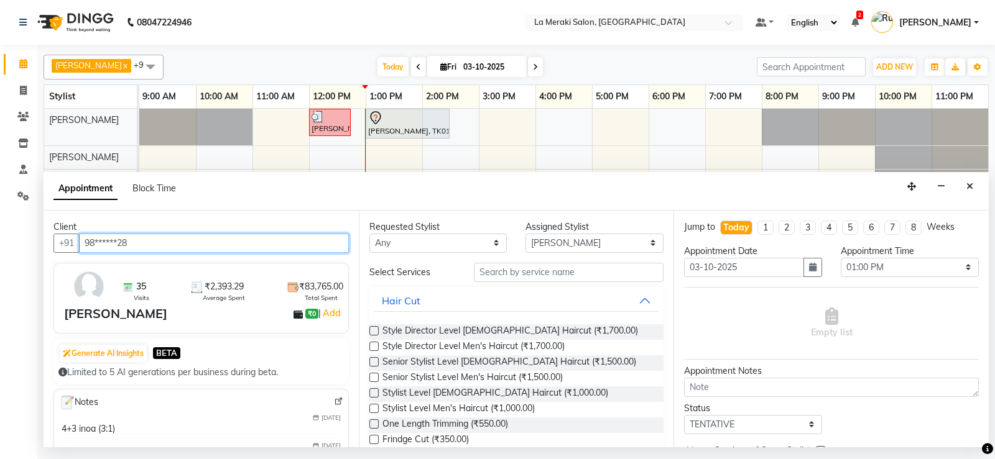
type input "98******28"
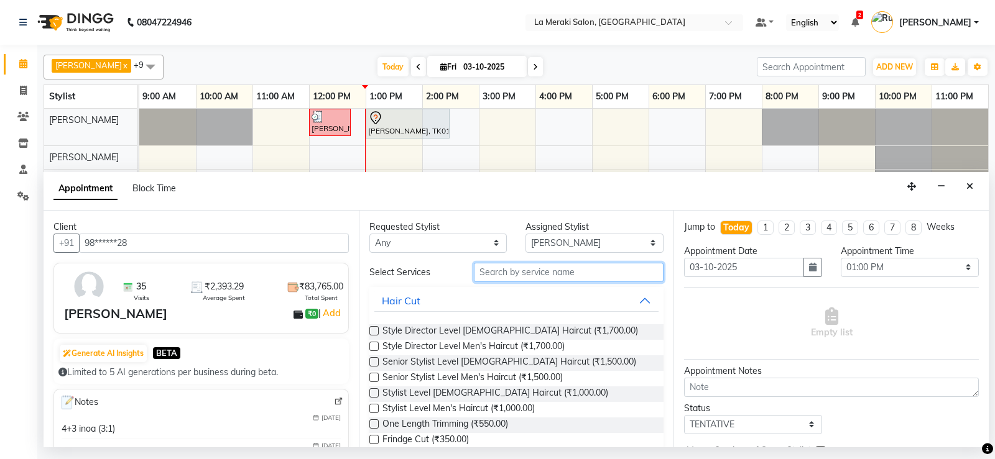
click at [508, 271] on input "text" at bounding box center [569, 272] width 190 height 19
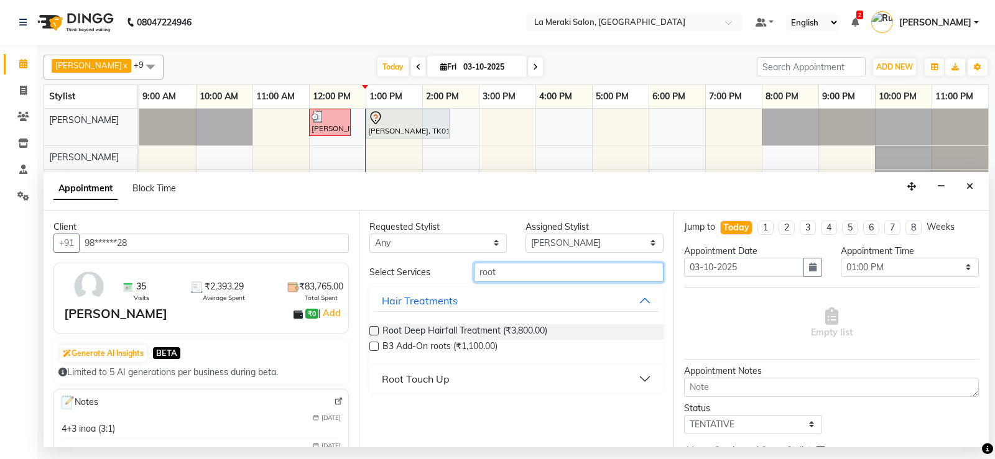
type input "root"
click at [643, 375] on button "Root Touch Up" at bounding box center [516, 379] width 285 height 22
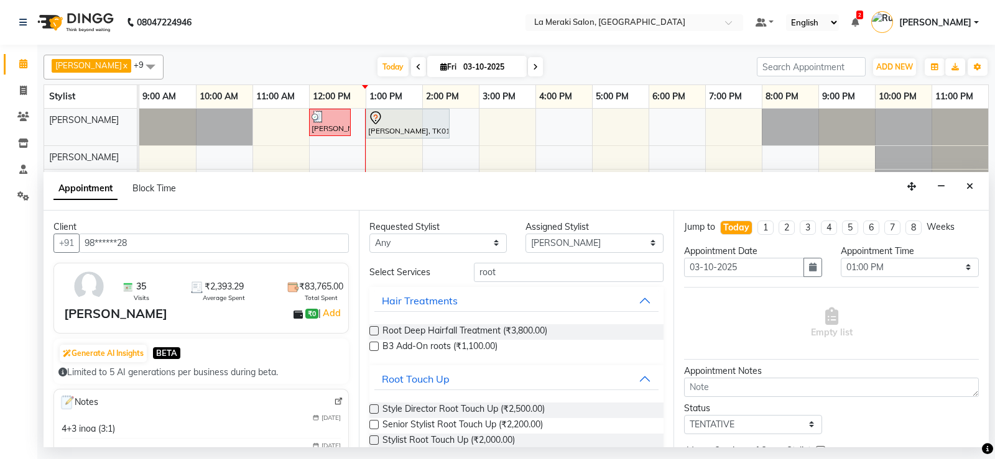
click at [375, 424] on label at bounding box center [373, 424] width 9 height 9
click at [375, 424] on input "checkbox" at bounding box center [373, 426] width 8 height 8
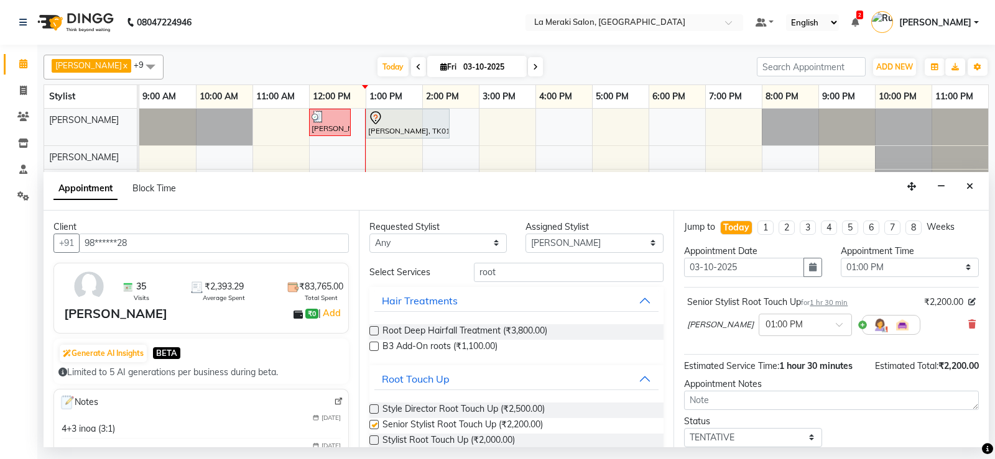
checkbox input "false"
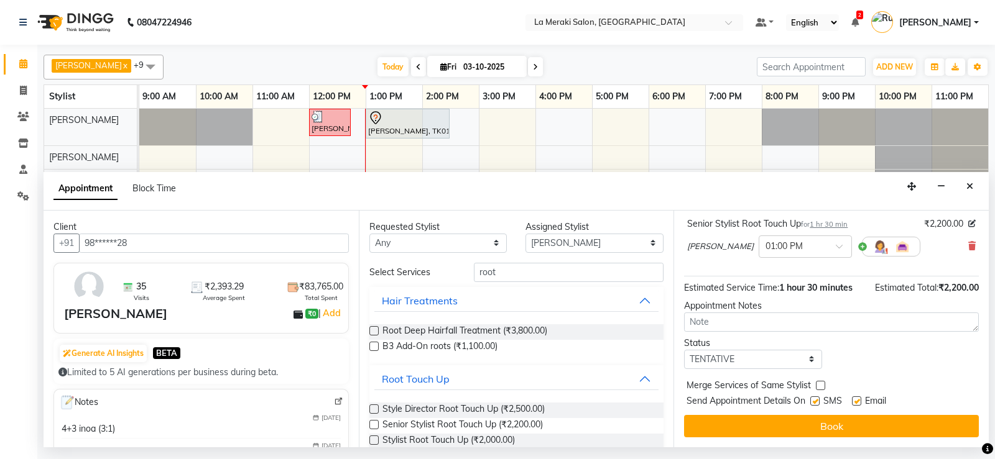
click at [817, 400] on label at bounding box center [814, 401] width 9 height 9
click at [817, 400] on input "checkbox" at bounding box center [814, 402] width 8 height 8
checkbox input "false"
click at [855, 399] on label at bounding box center [856, 401] width 9 height 9
click at [855, 399] on input "checkbox" at bounding box center [856, 402] width 8 height 8
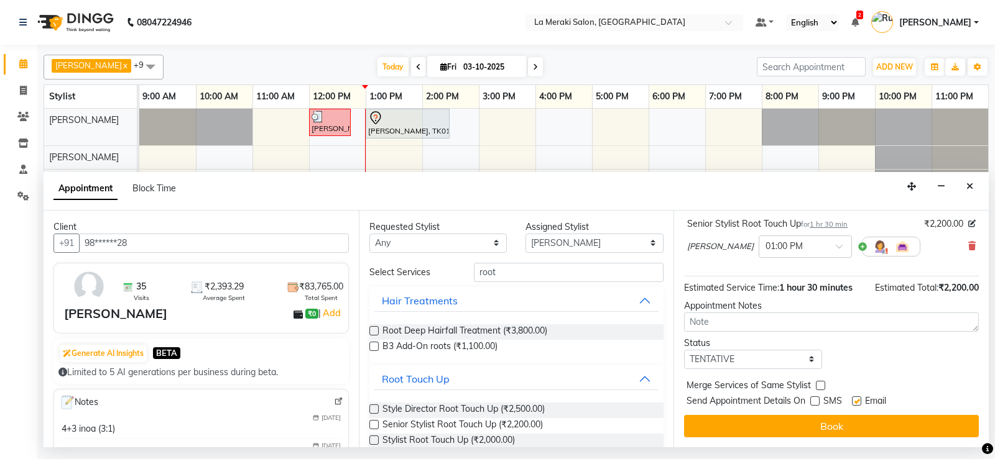
checkbox input "false"
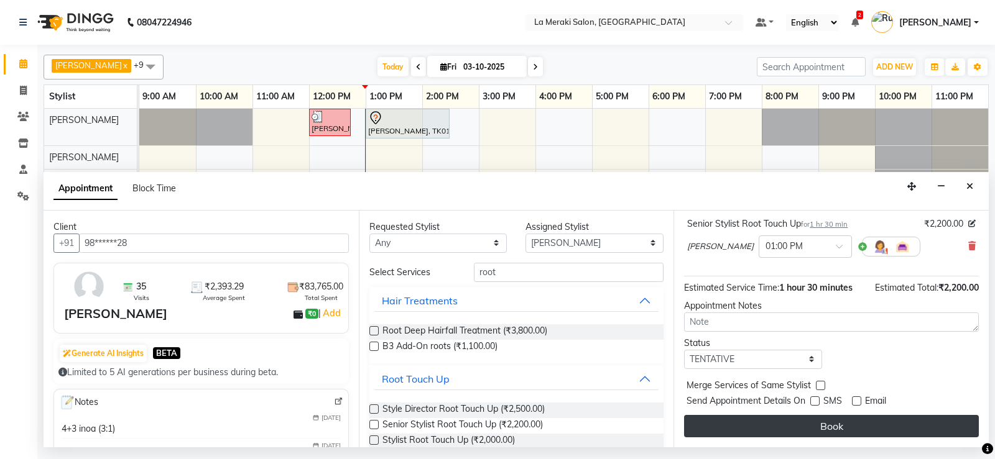
click at [829, 423] on button "Book" at bounding box center [831, 426] width 295 height 22
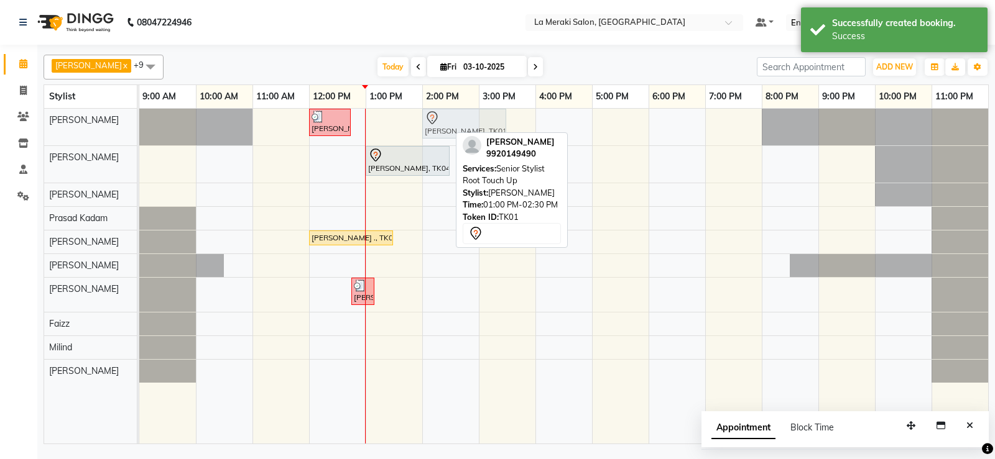
drag, startPoint x: 392, startPoint y: 124, endPoint x: 399, endPoint y: 124, distance: 6.9
click at [139, 124] on div "[PERSON_NAME], TK03, 12:00 PM-12:45 PM, Stylist Level Men's Haircut [PERSON_NAM…" at bounding box center [139, 127] width 0 height 37
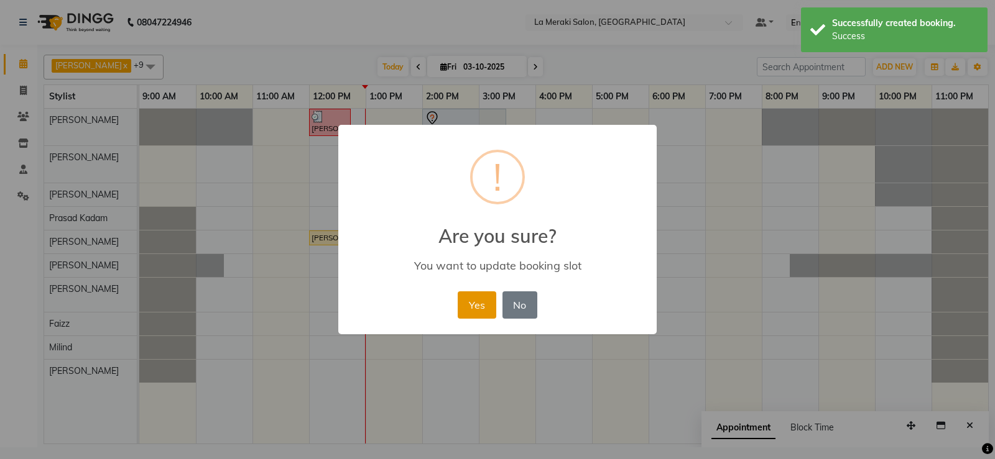
click at [476, 303] on button "Yes" at bounding box center [477, 305] width 38 height 27
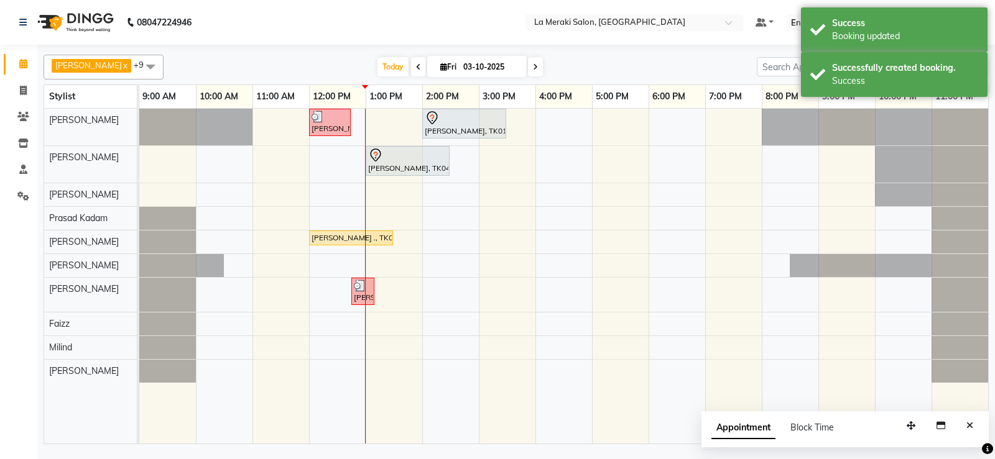
click at [385, 122] on div "[PERSON_NAME], TK03, 12:00 PM-12:45 PM, Stylist Level Men's Haircut [PERSON_NAM…" at bounding box center [563, 276] width 849 height 335
select select "5904"
select select "tentative"
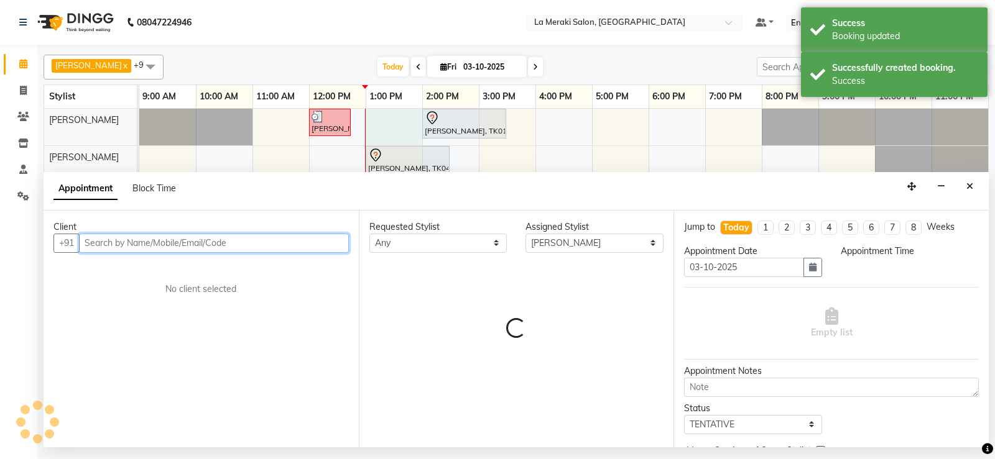
select select "780"
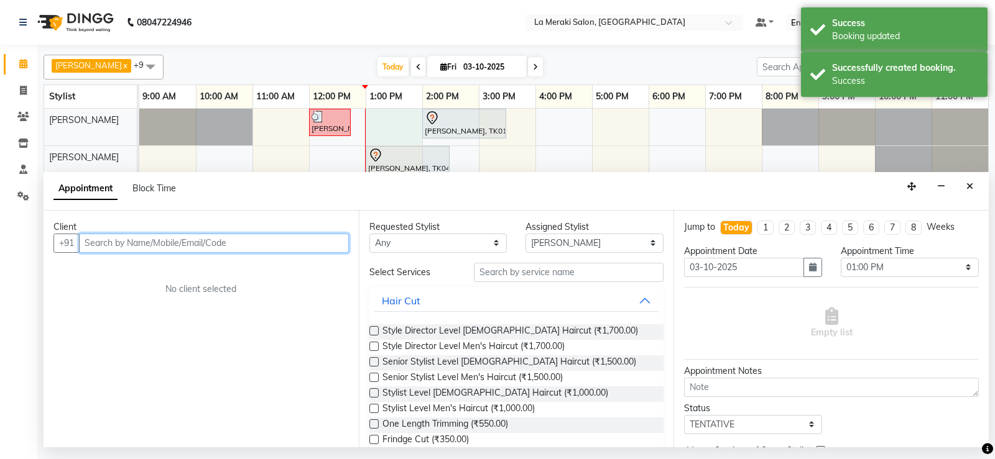
click at [281, 244] on input "text" at bounding box center [214, 243] width 270 height 19
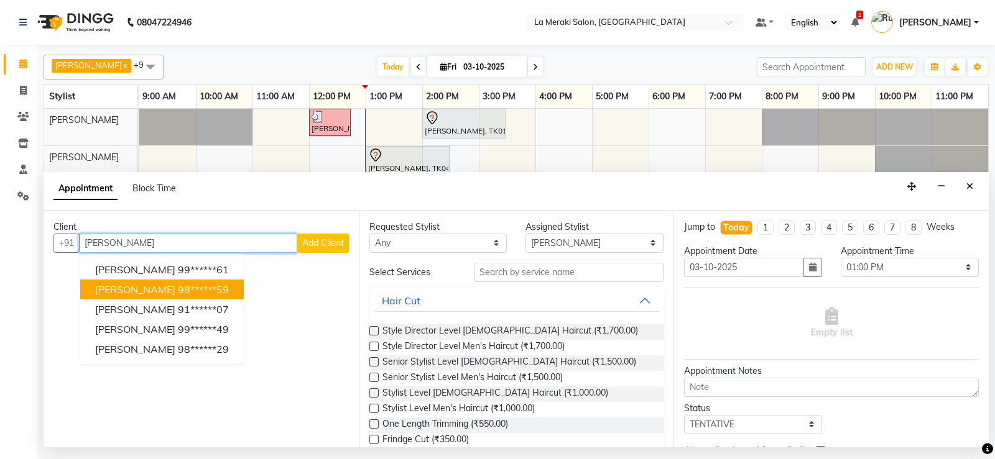
click at [130, 290] on span "[PERSON_NAME]" at bounding box center [135, 289] width 80 height 12
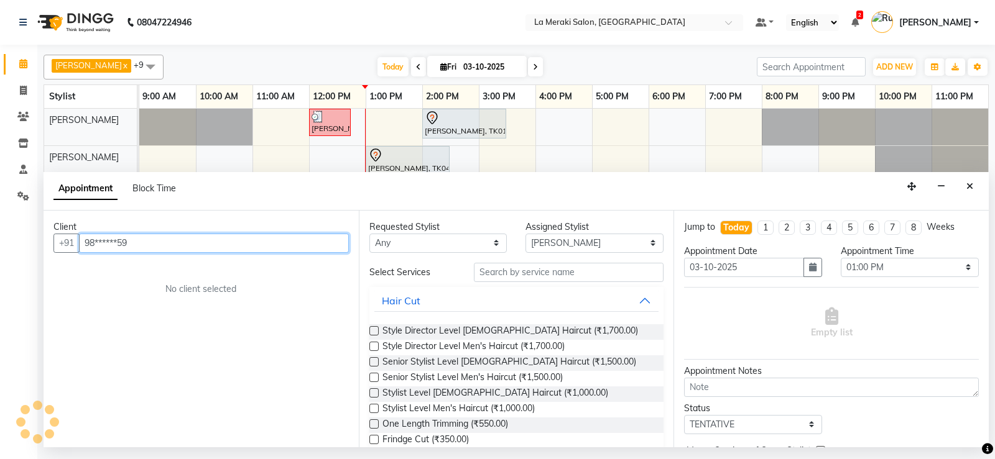
type input "98******59"
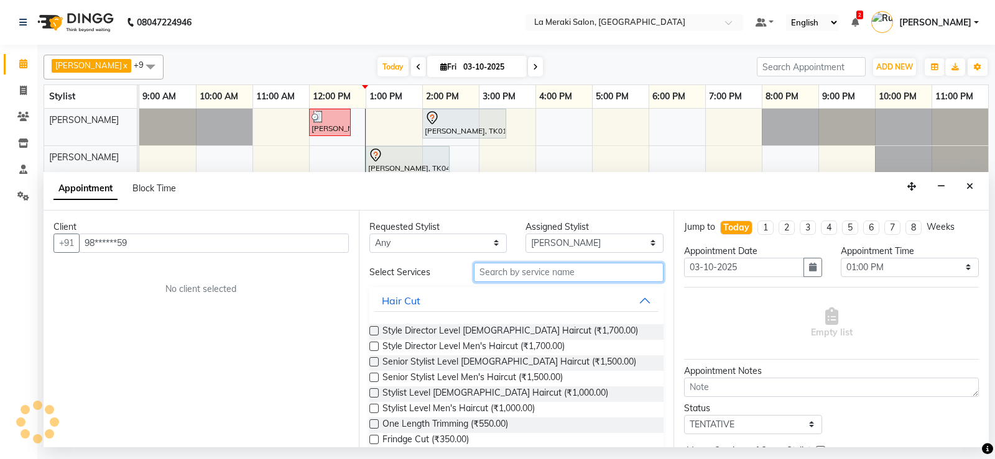
click at [508, 275] on input "text" at bounding box center [569, 272] width 190 height 19
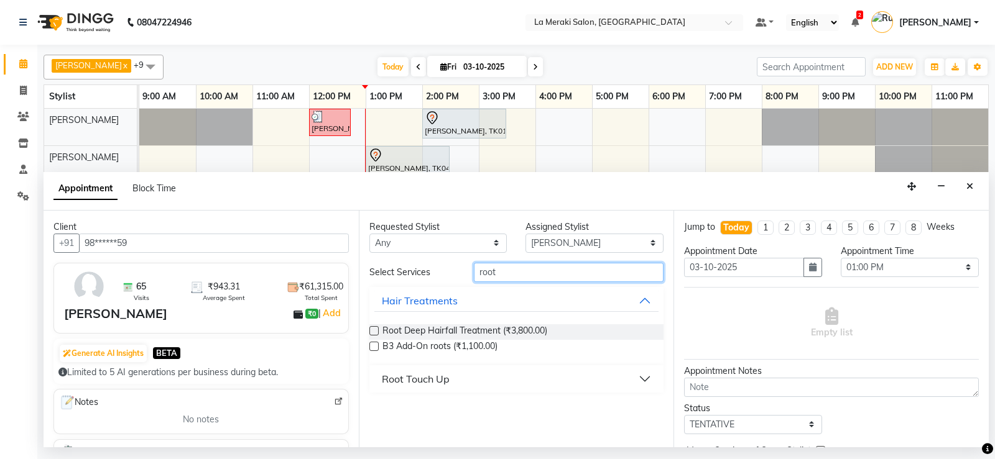
type input "root"
click at [642, 377] on button "Root Touch Up" at bounding box center [516, 379] width 285 height 22
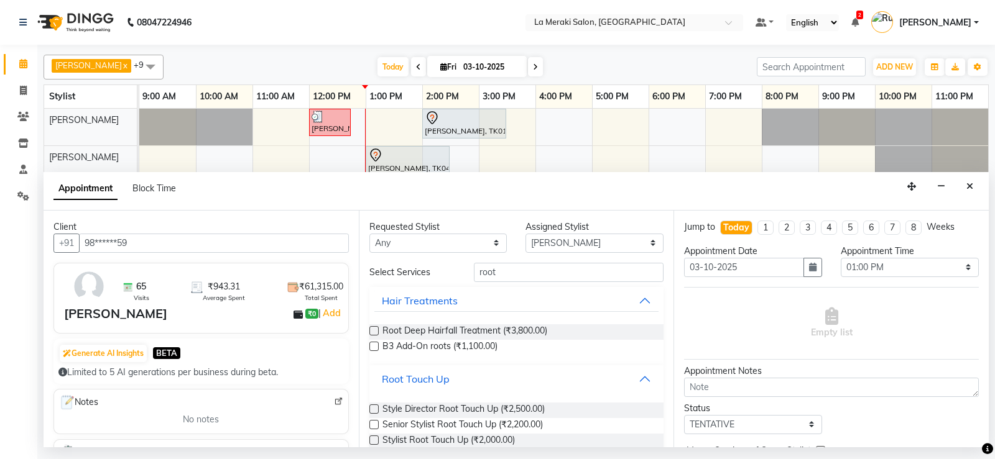
scroll to position [37, 0]
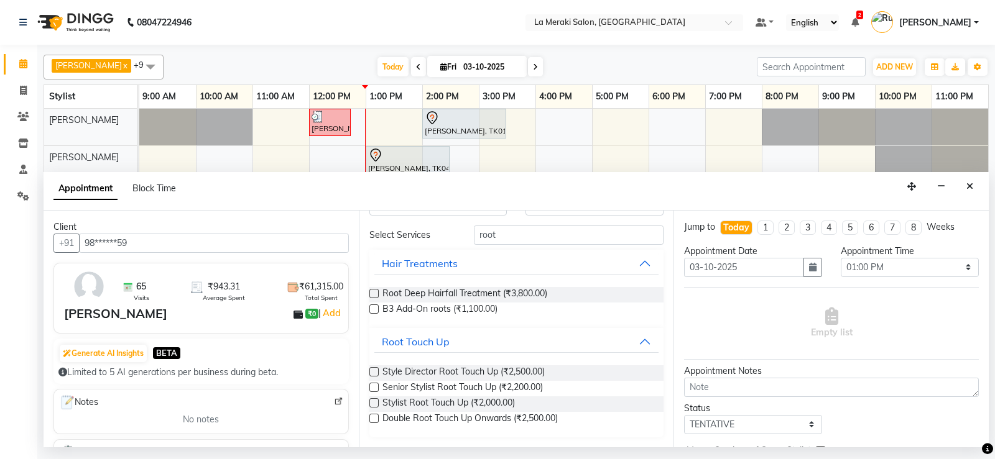
click at [375, 402] on label at bounding box center [373, 402] width 9 height 9
click at [375, 402] on input "checkbox" at bounding box center [373, 404] width 8 height 8
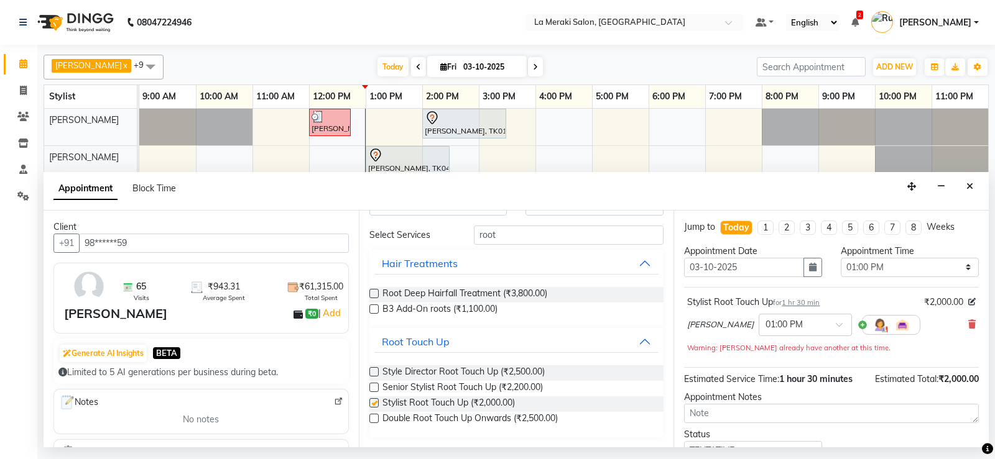
scroll to position [91, 0]
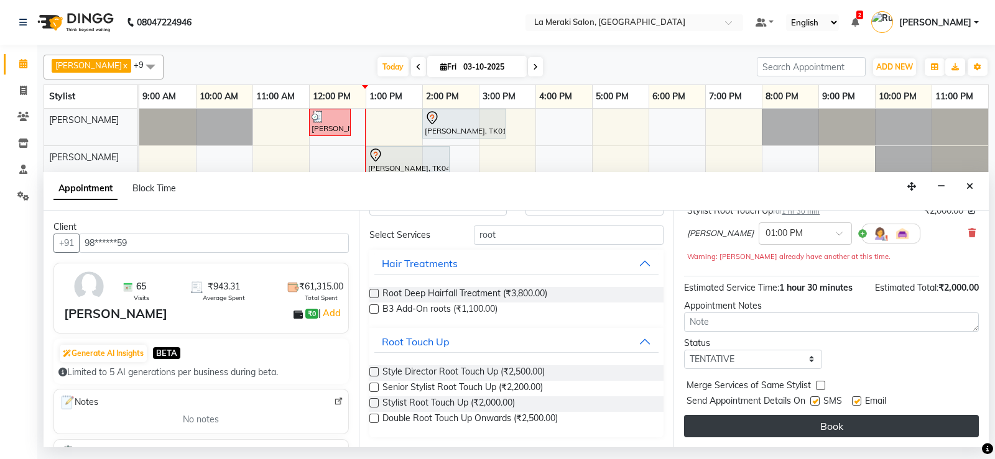
checkbox input "false"
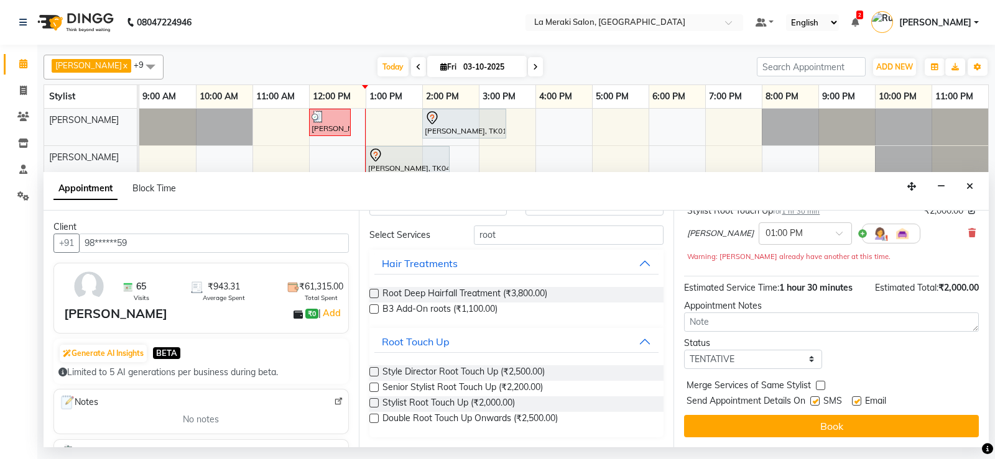
click at [814, 402] on label at bounding box center [814, 401] width 9 height 9
click at [814, 402] on input "checkbox" at bounding box center [814, 402] width 8 height 8
checkbox input "false"
click at [858, 402] on label at bounding box center [856, 401] width 9 height 9
click at [858, 402] on input "checkbox" at bounding box center [856, 402] width 8 height 8
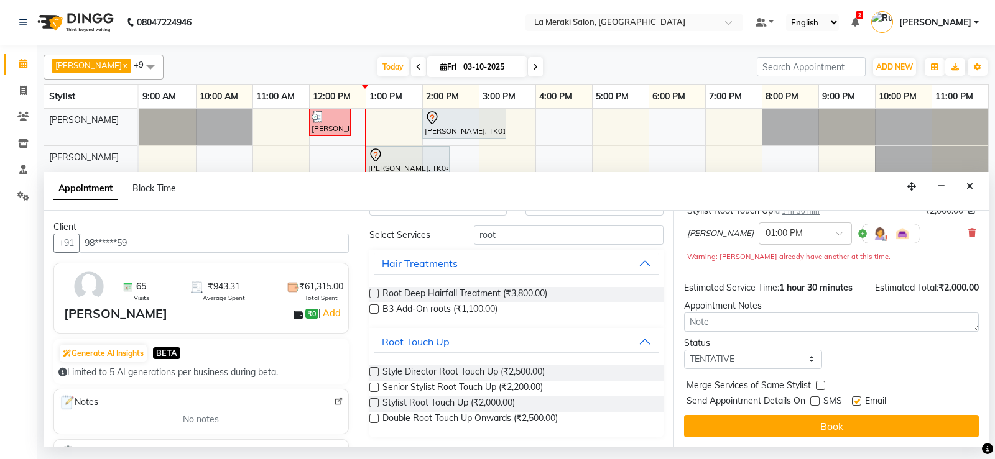
checkbox input "false"
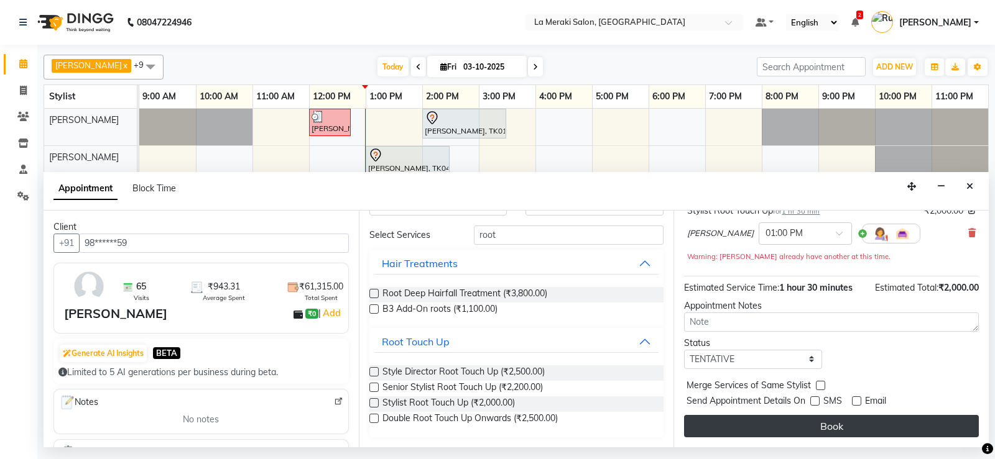
click at [841, 430] on button "Book" at bounding box center [831, 426] width 295 height 22
